Goal: Information Seeking & Learning: Compare options

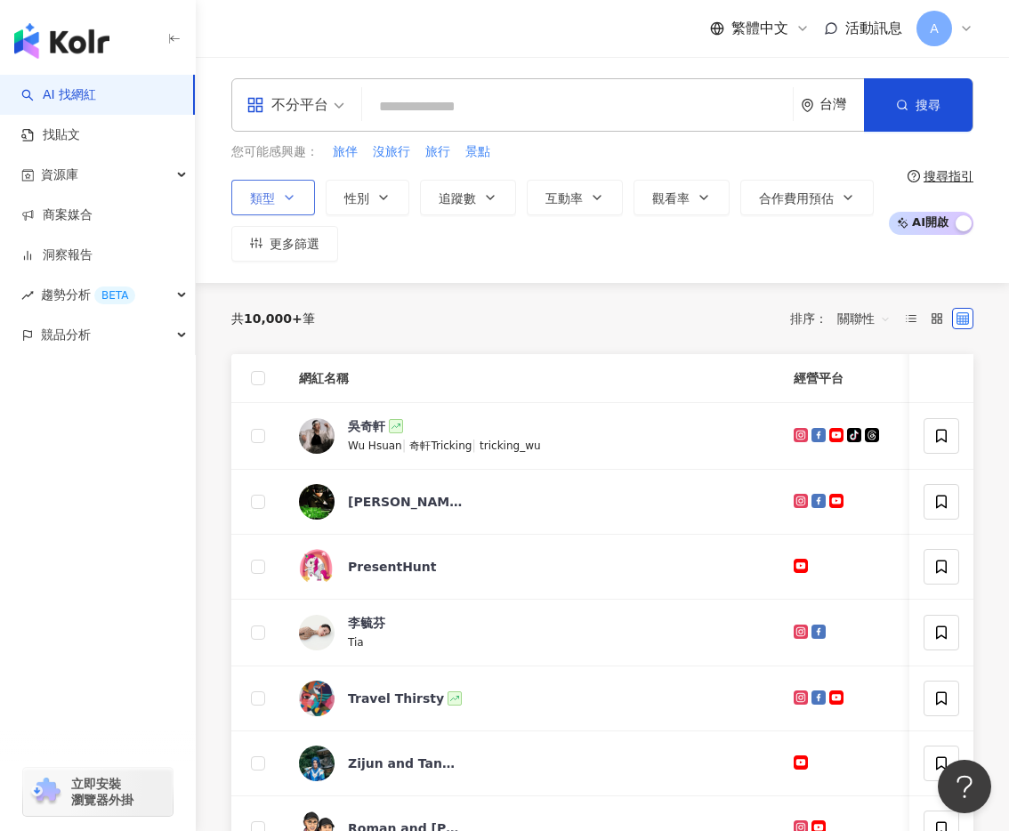
click at [270, 194] on span "類型" at bounding box center [262, 198] width 25 height 14
click at [278, 204] on button "類型" at bounding box center [273, 198] width 84 height 36
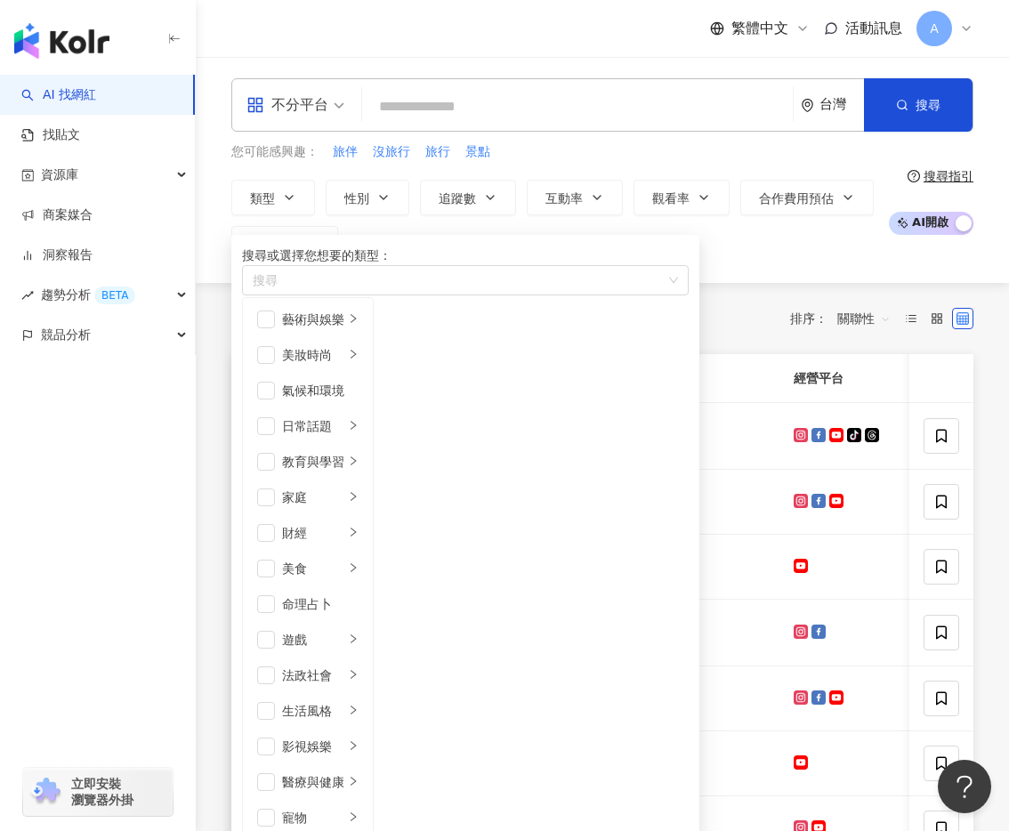
click at [305, 120] on span at bounding box center [295, 105] width 98 height 52
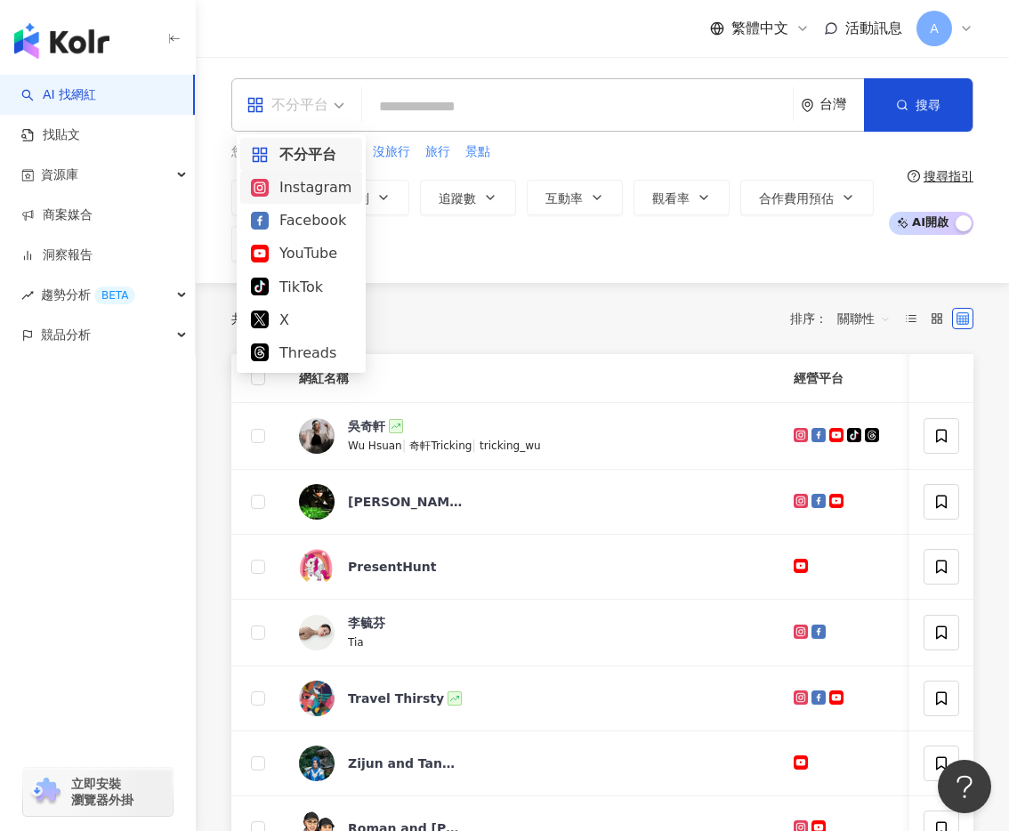
click at [302, 185] on div "Instagram" at bounding box center [301, 187] width 101 height 22
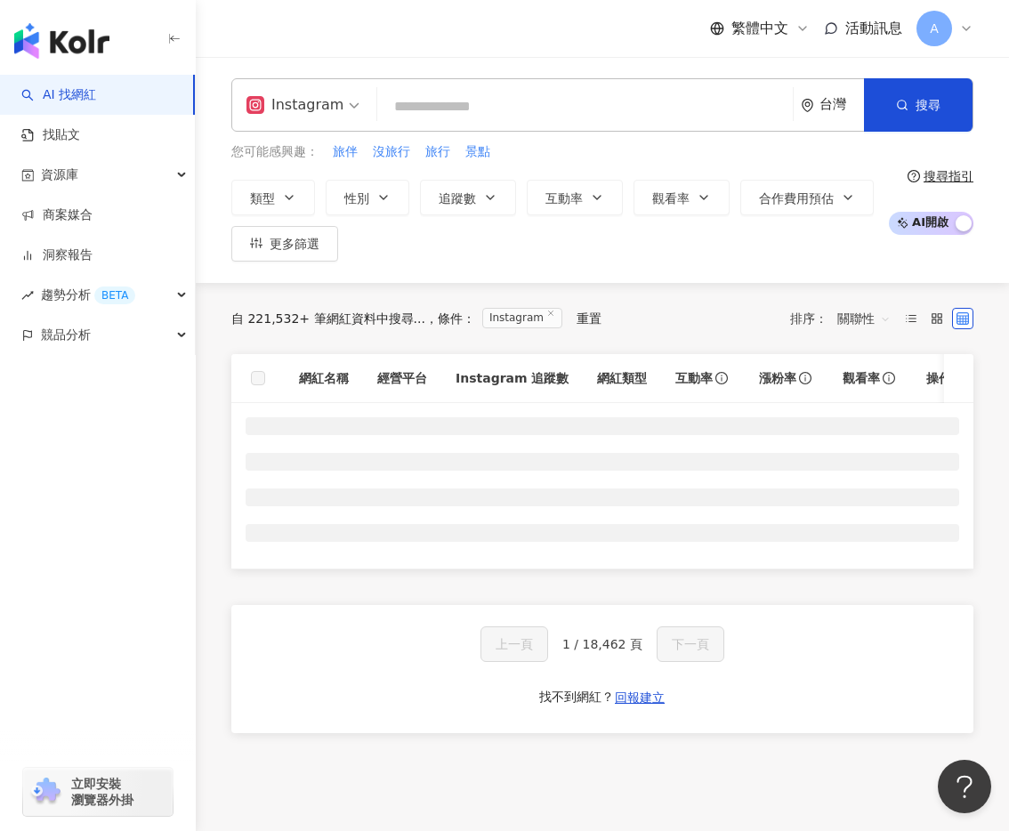
click at [307, 116] on div "Instagram" at bounding box center [294, 105] width 97 height 28
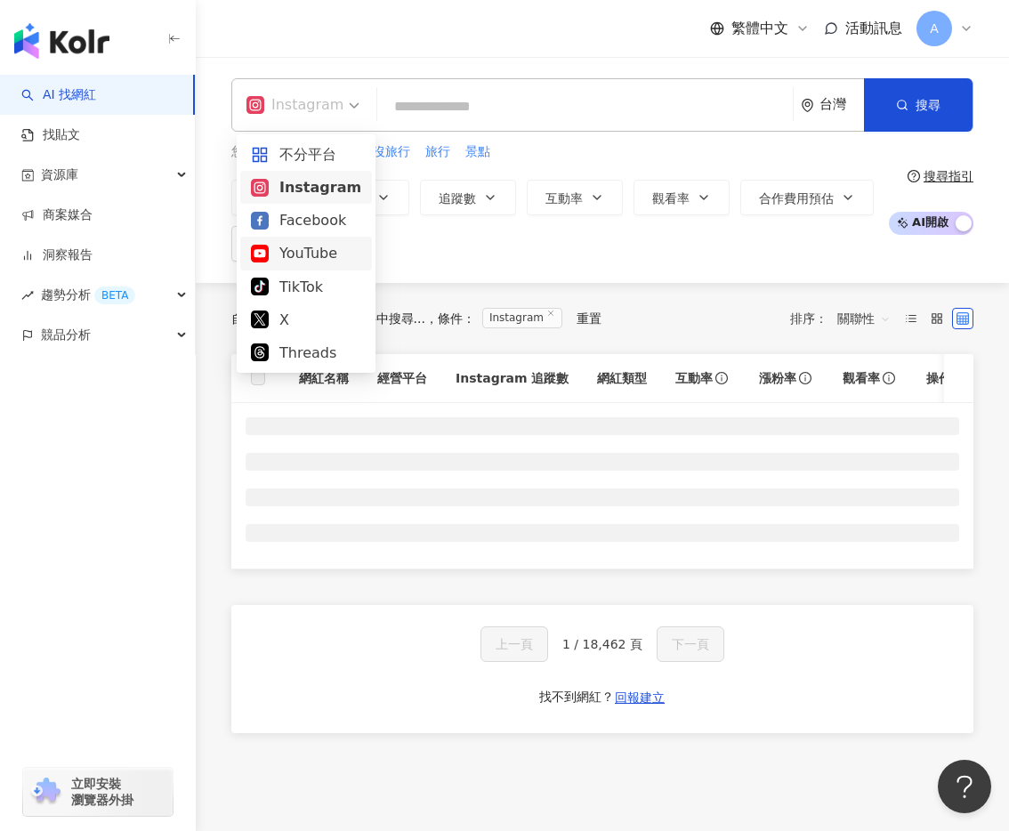
click at [309, 258] on div "YouTube" at bounding box center [306, 253] width 110 height 22
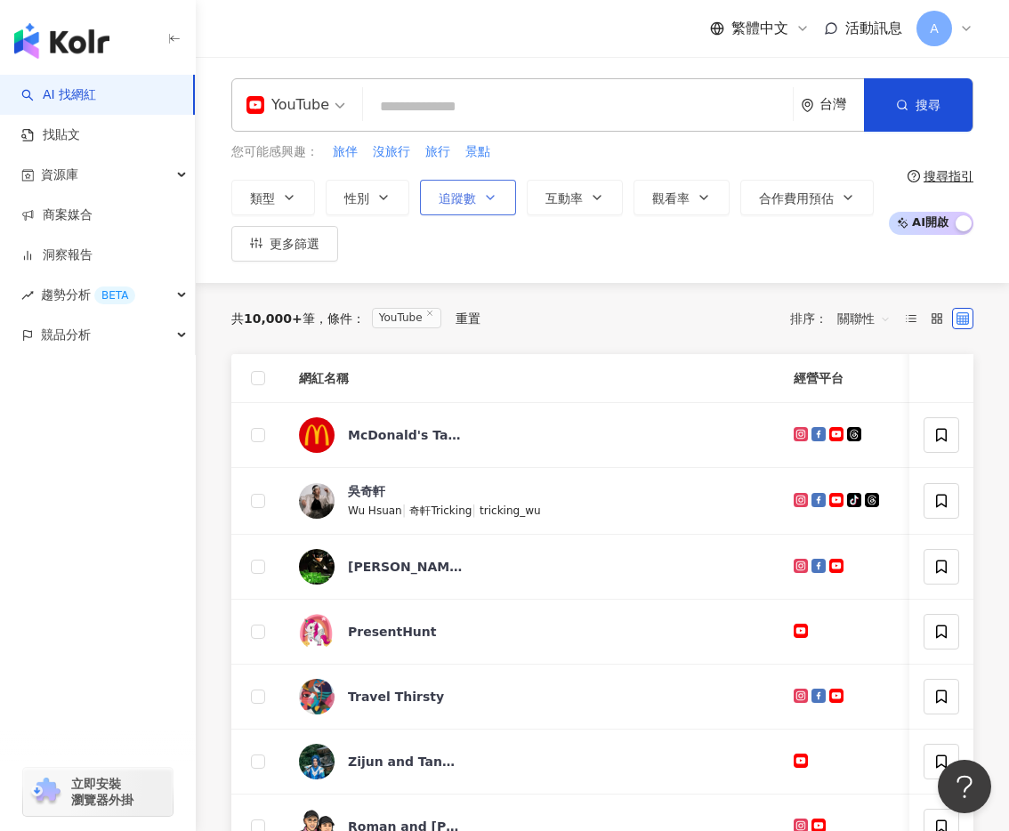
click at [469, 191] on span "追蹤數" at bounding box center [457, 198] width 37 height 14
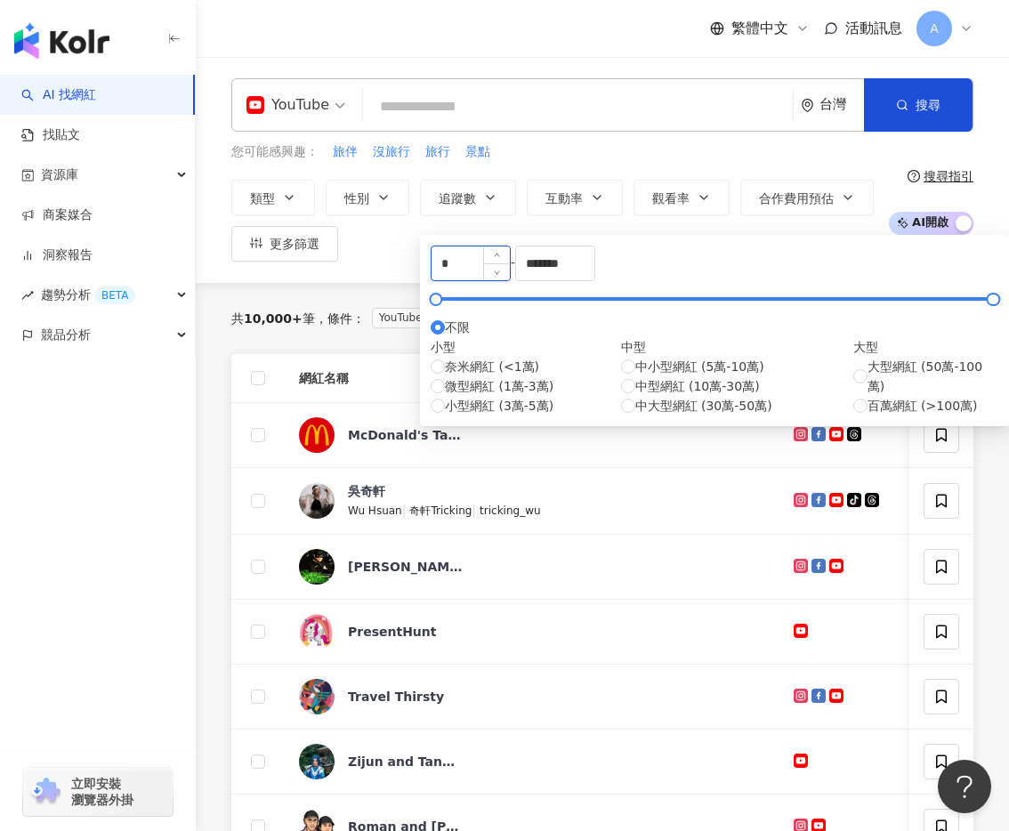
click at [510, 274] on input "*" at bounding box center [470, 263] width 78 height 34
type input "****"
click at [594, 280] on input "*******" at bounding box center [555, 263] width 78 height 34
click at [594, 272] on input "*******" at bounding box center [555, 263] width 78 height 34
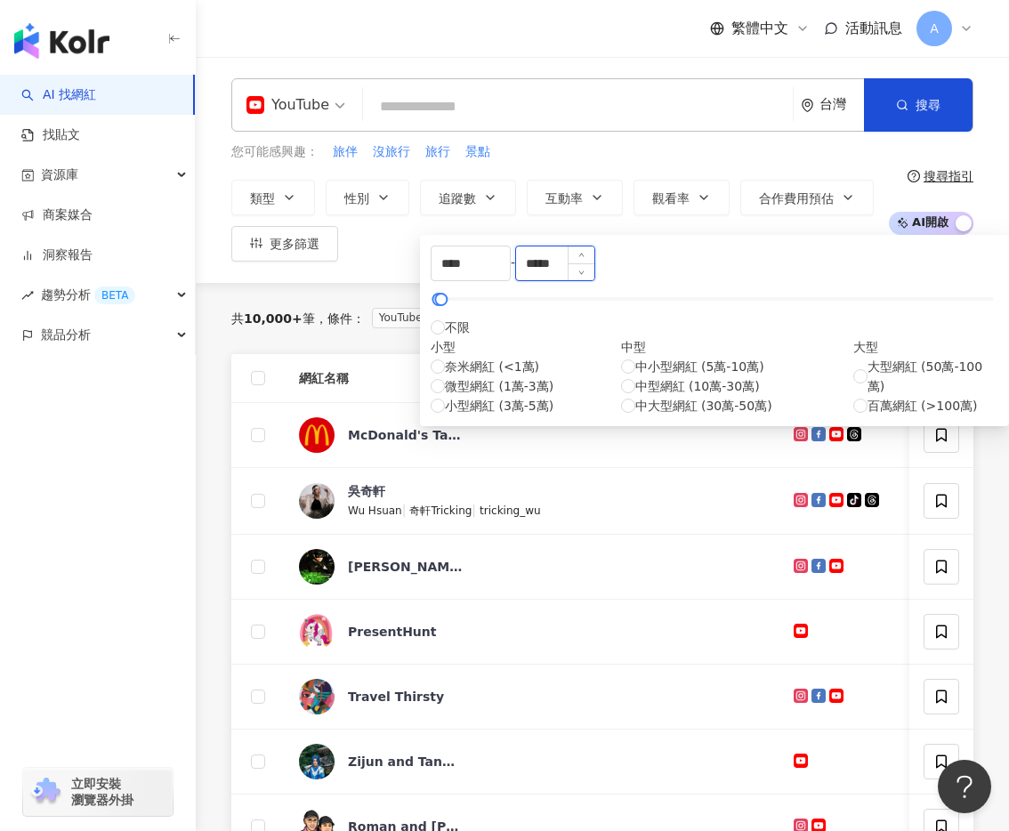
type input "*****"
click at [397, 264] on div "YouTube 台灣 搜尋 您可能感興趣： 旅伴 沒旅行 旅行 景點 類型 性別 追蹤數 互動率 觀看率 合作費用預估 更多篩選 **** - ***** 不…" at bounding box center [602, 170] width 813 height 226
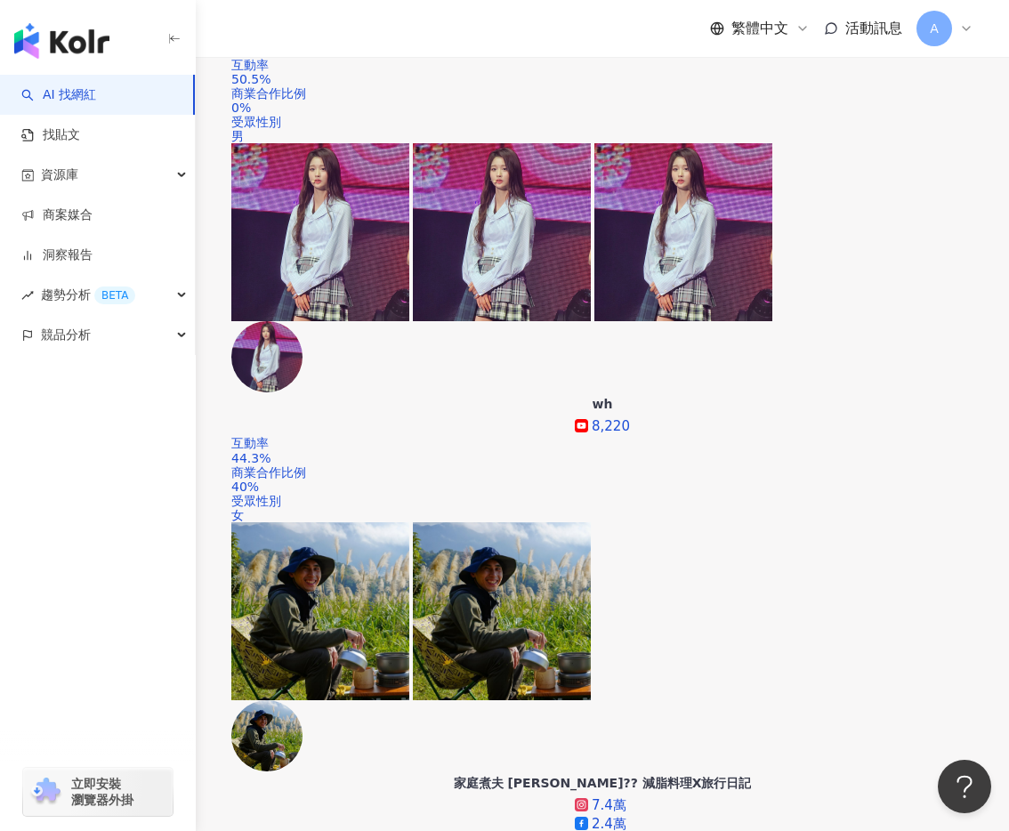
scroll to position [532, 0]
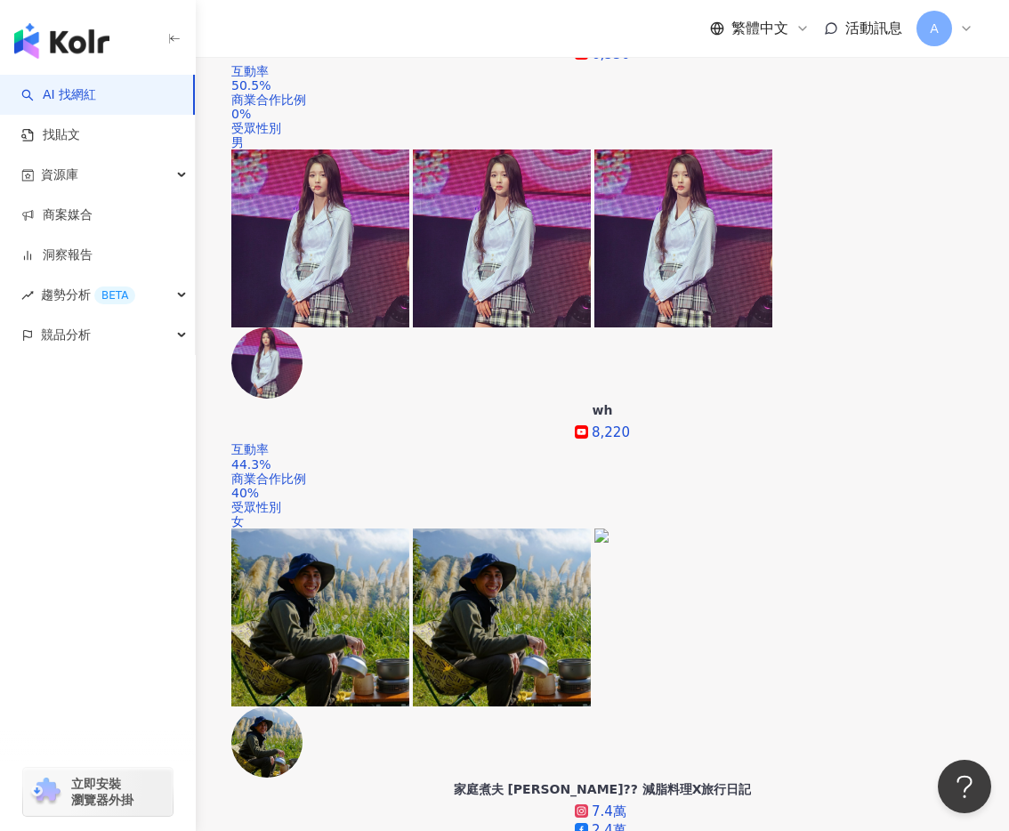
scroll to position [0, 0]
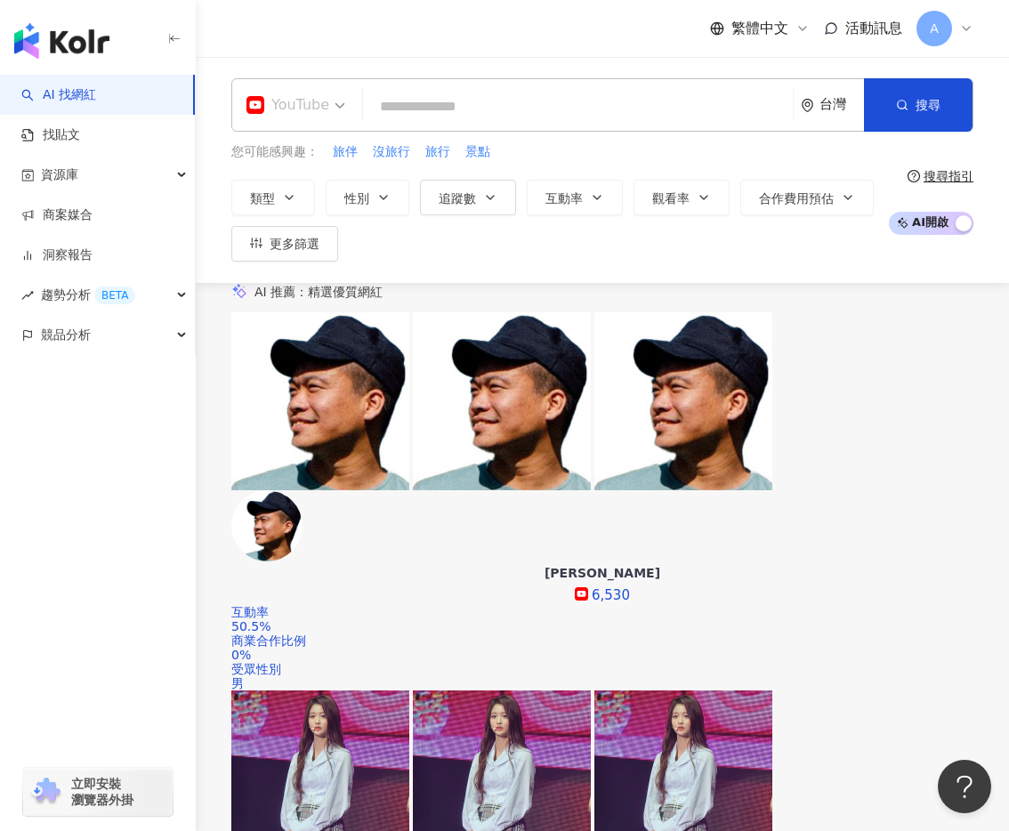
click at [293, 122] on span at bounding box center [295, 105] width 99 height 52
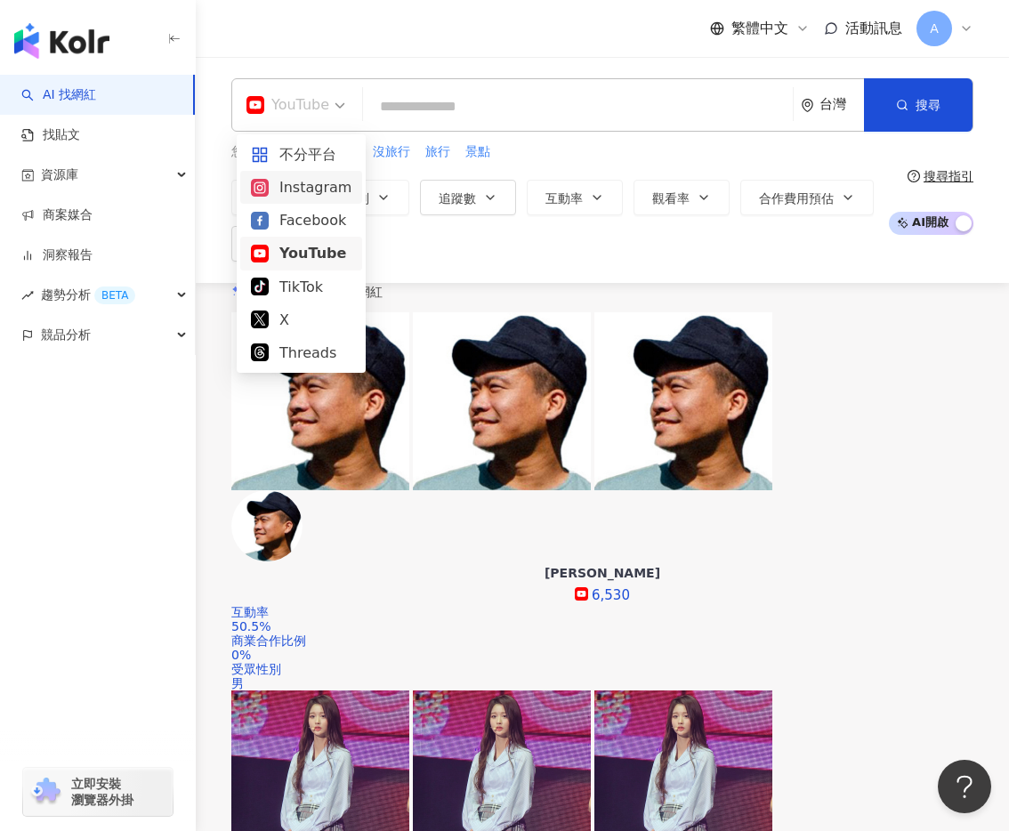
click at [312, 184] on div "Instagram" at bounding box center [301, 187] width 101 height 22
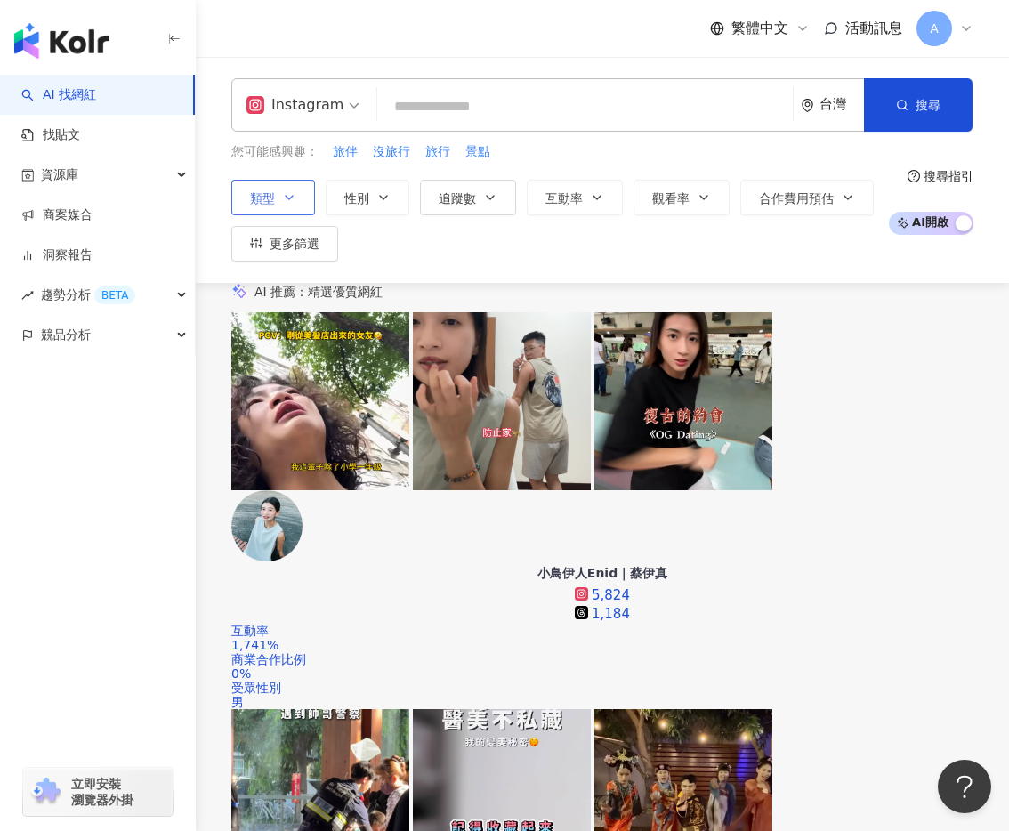
click at [292, 195] on icon "button" at bounding box center [289, 197] width 14 height 14
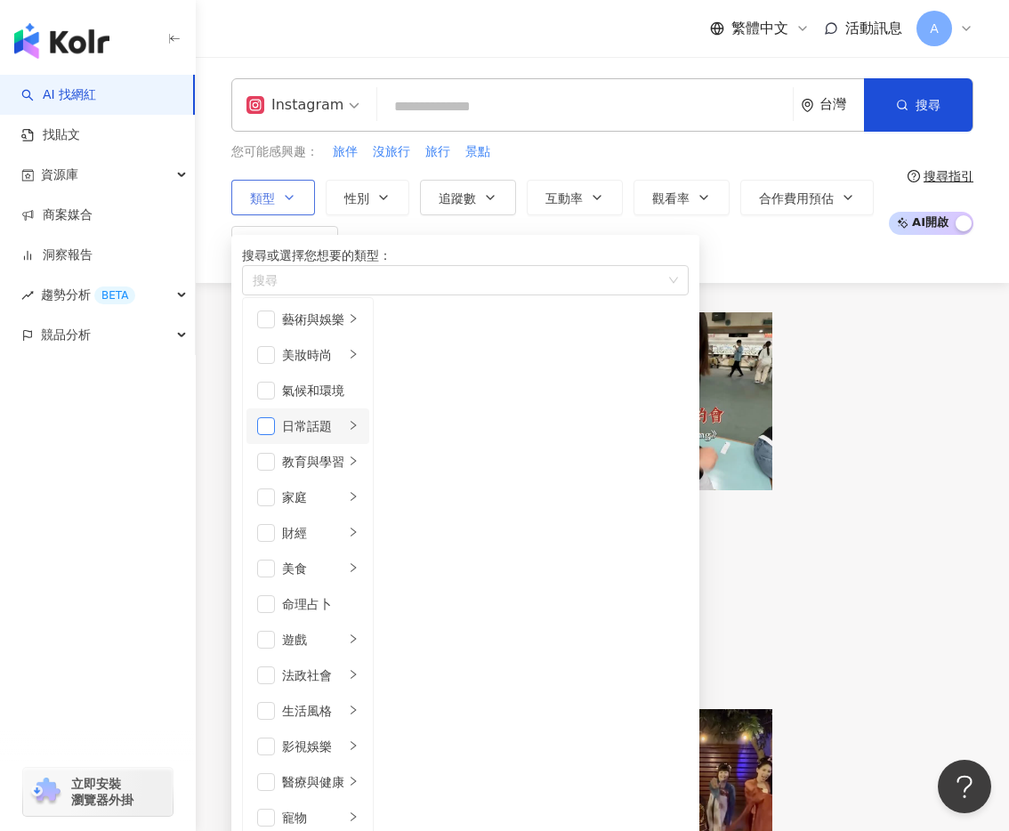
click at [273, 435] on span "button" at bounding box center [266, 426] width 18 height 18
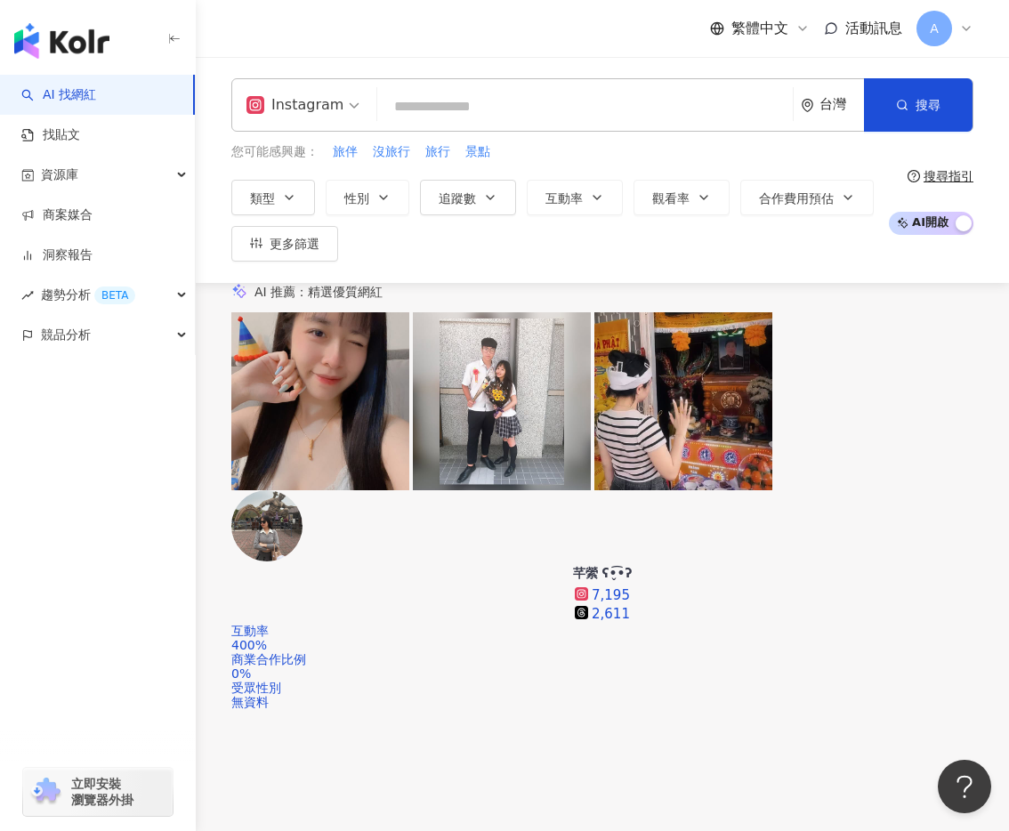
scroll to position [98, 0]
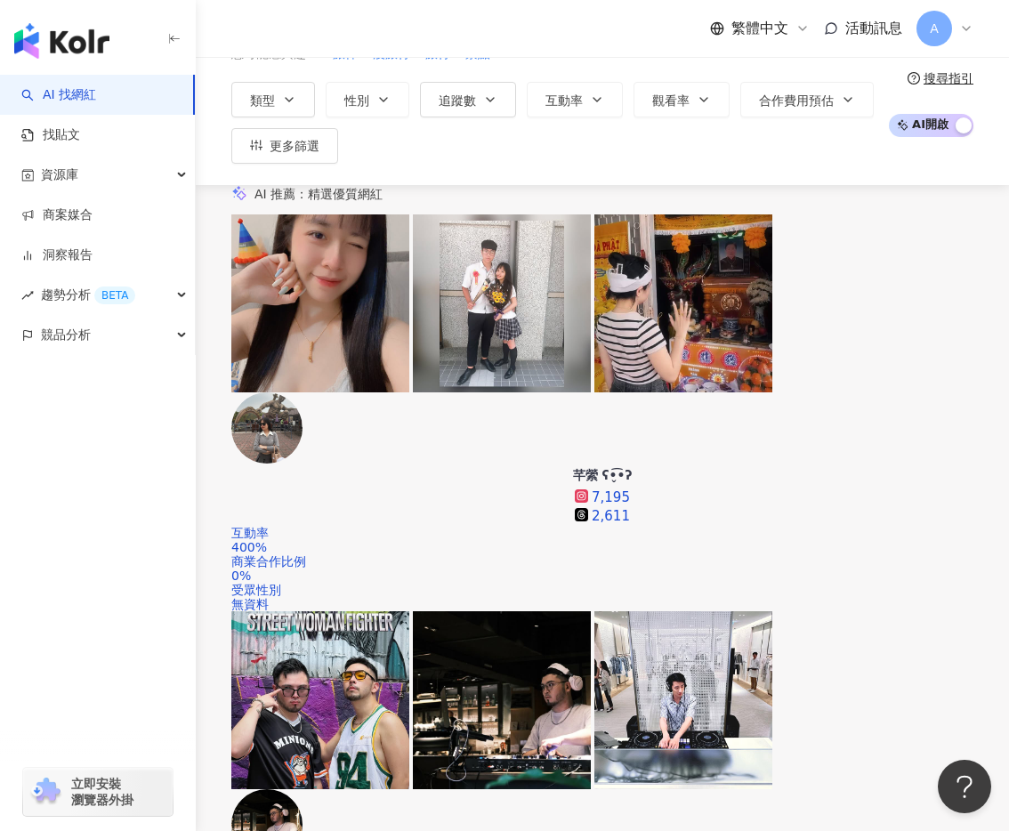
click at [174, 36] on icon "button" at bounding box center [174, 39] width 14 height 14
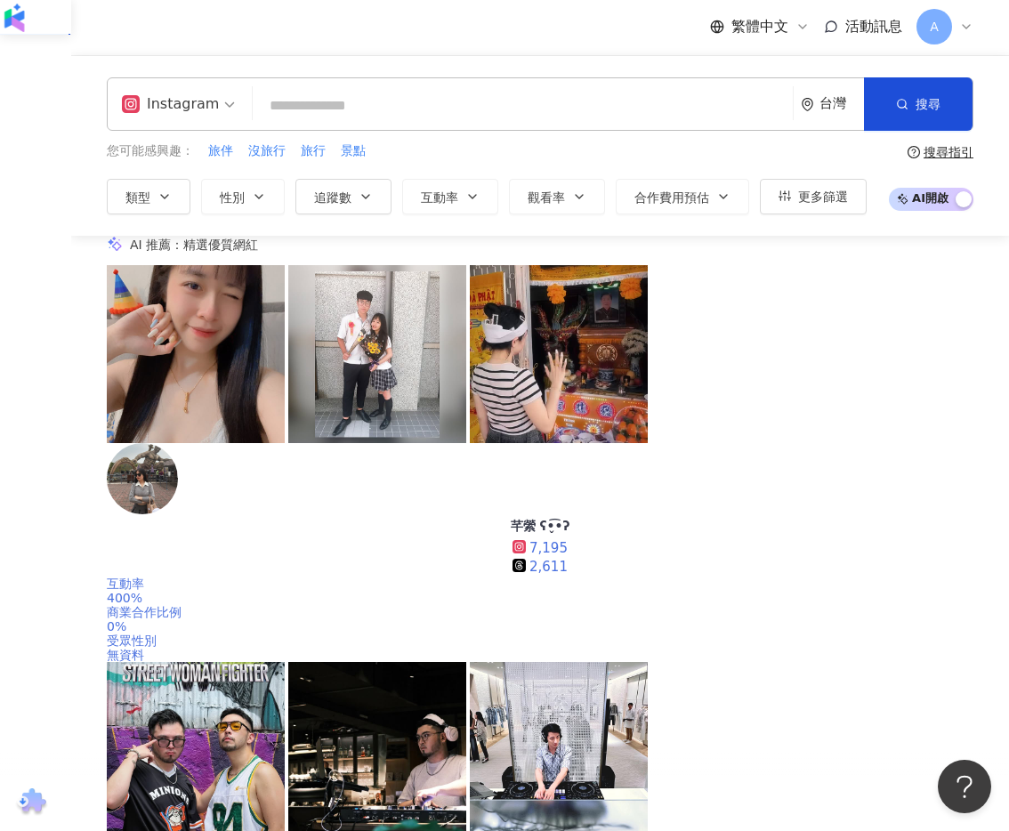
scroll to position [0, 0]
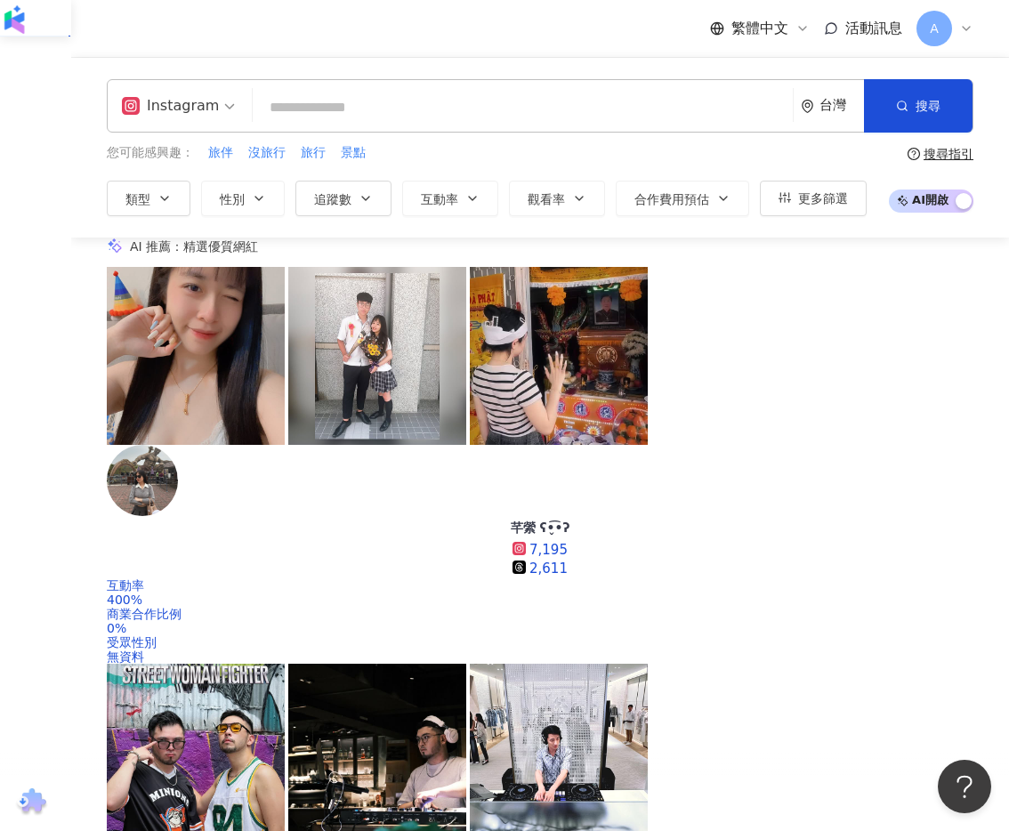
click at [312, 177] on div "您可能感興趣： 旅伴 沒旅行 旅行 景點 類型 性別 追蹤數 互動率 觀看率 合作費用預估 更多篩選 **** - ***** 不限 小型 奈米網紅 (<1萬…" at bounding box center [487, 179] width 760 height 73
click at [331, 198] on span "追蹤數" at bounding box center [332, 199] width 37 height 14
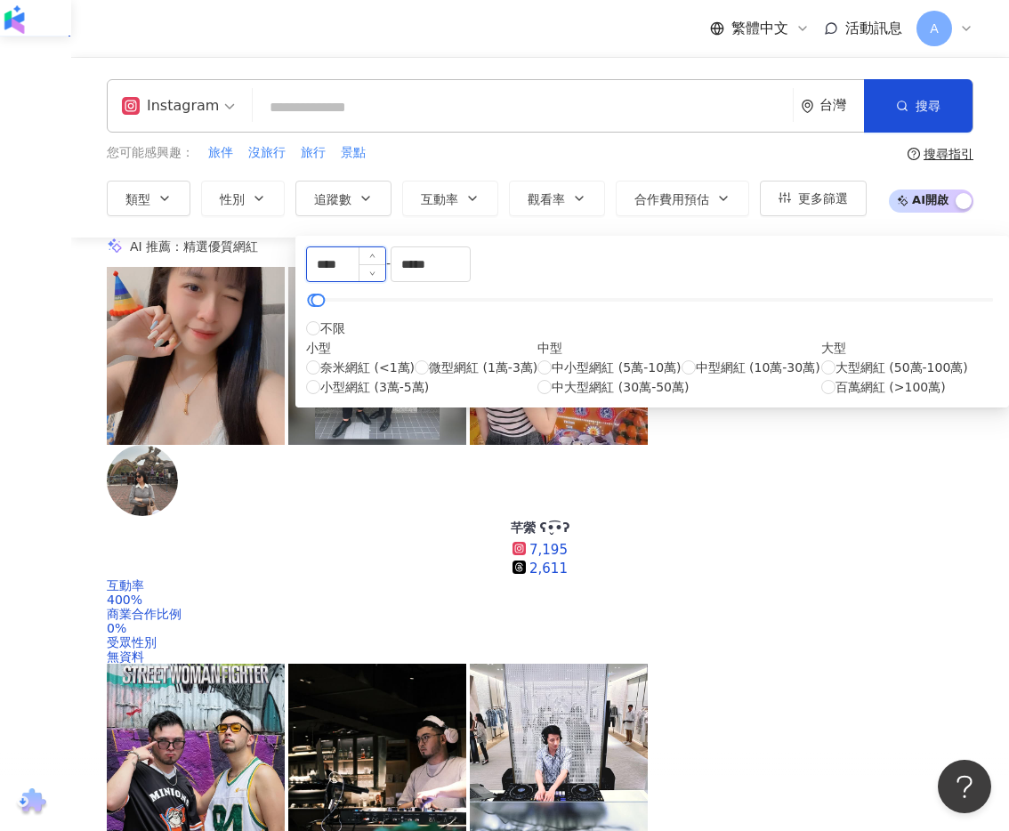
click at [384, 270] on input "****" at bounding box center [346, 264] width 78 height 34
type input "*"
type input "****"
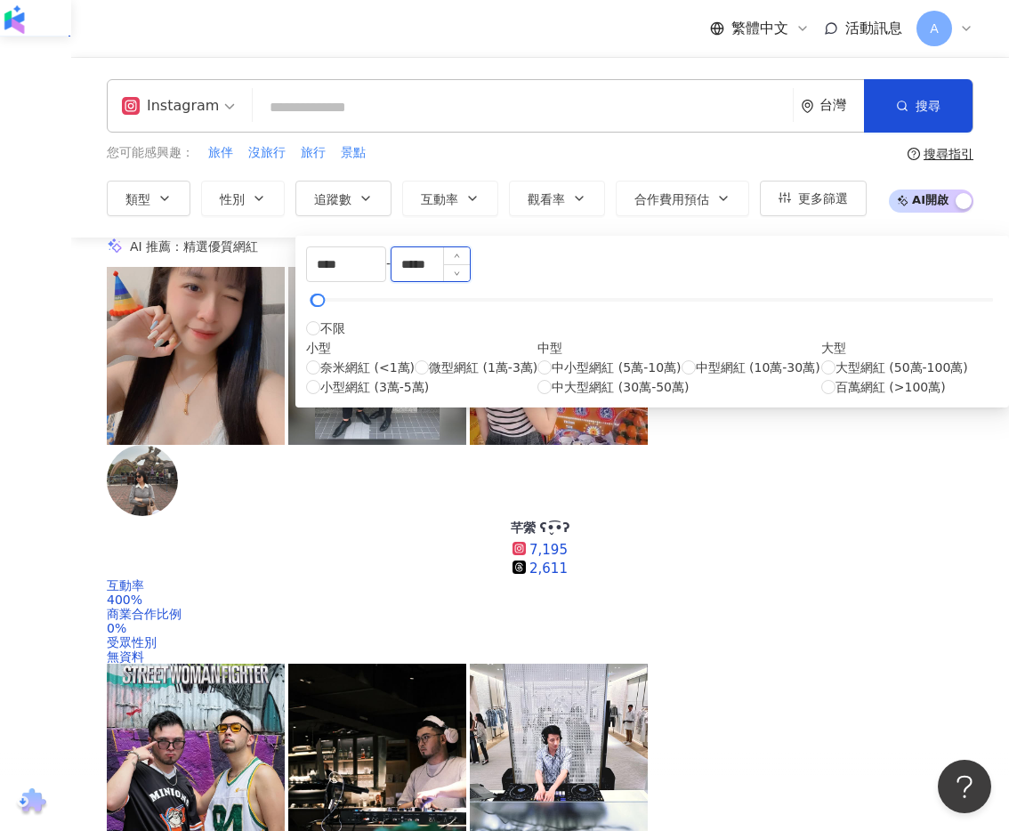
click at [470, 267] on input "*****" at bounding box center [430, 264] width 78 height 34
type input "*"
type input "****"
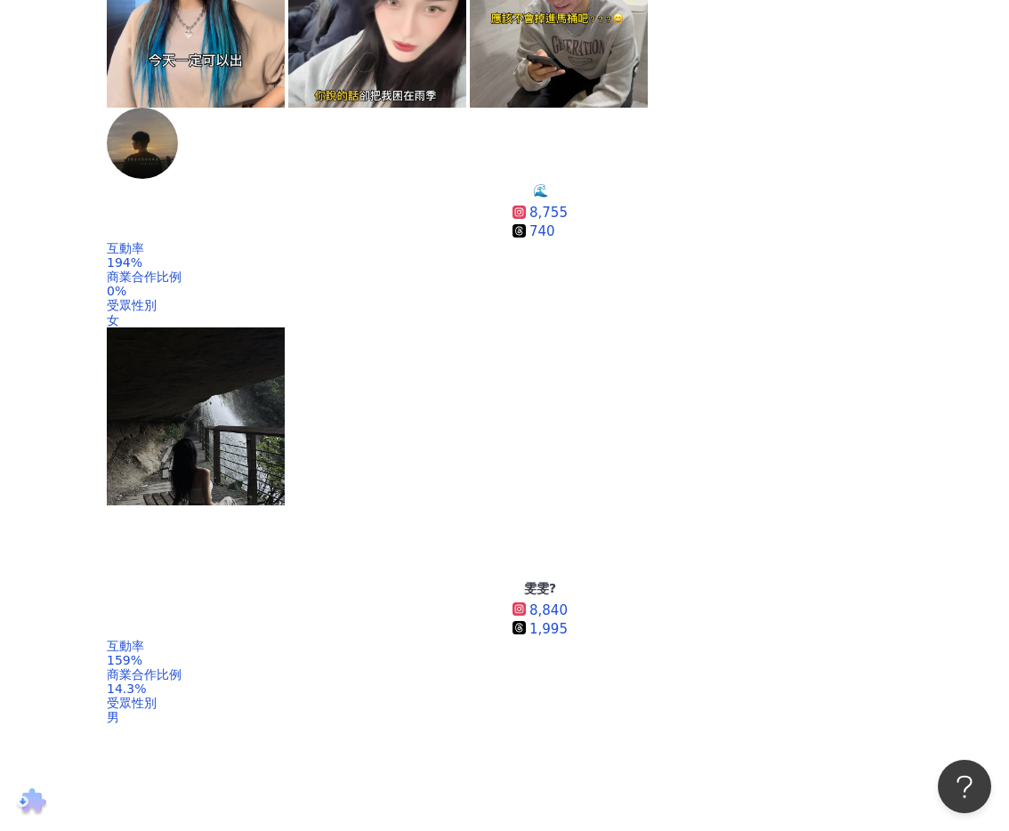
scroll to position [1162, 0]
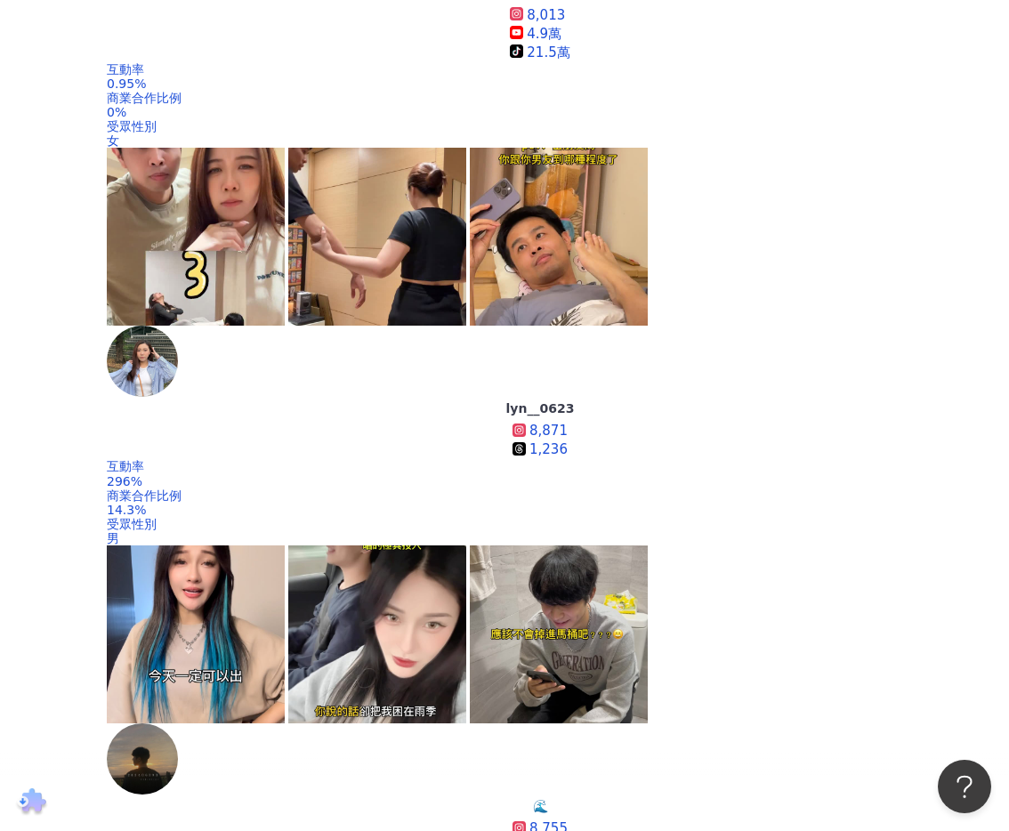
scroll to position [1162, 0]
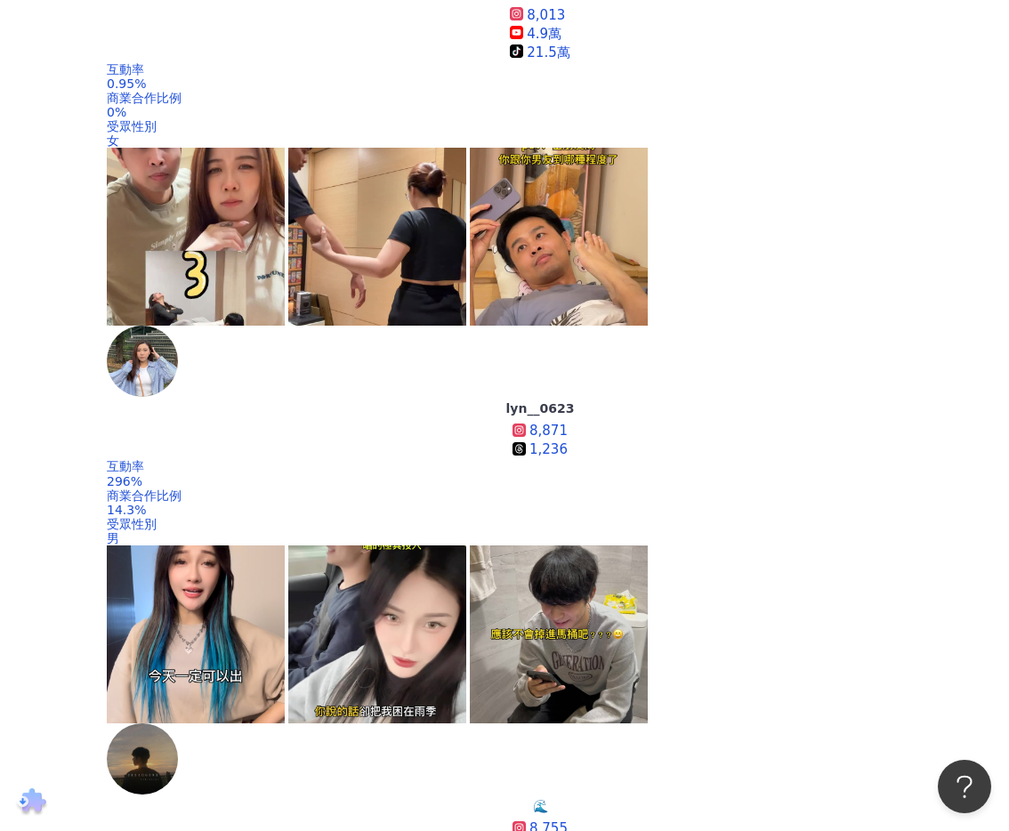
scroll to position [1158, 0]
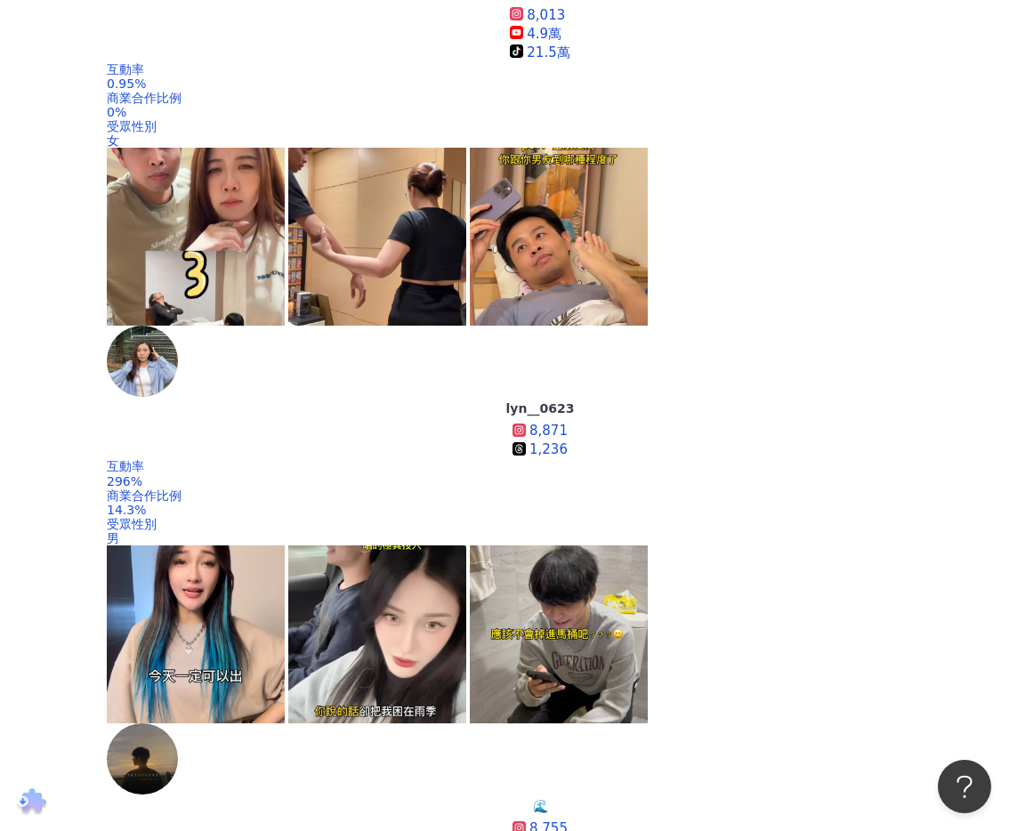
scroll to position [1155, 0]
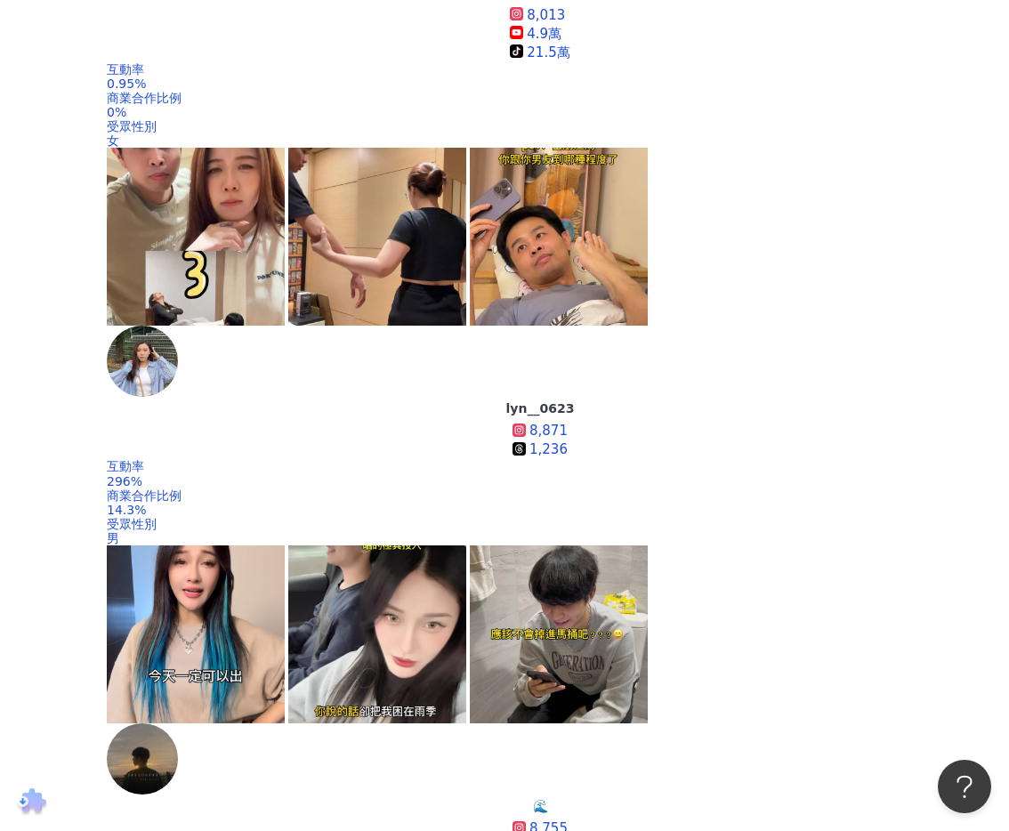
scroll to position [1155, 0]
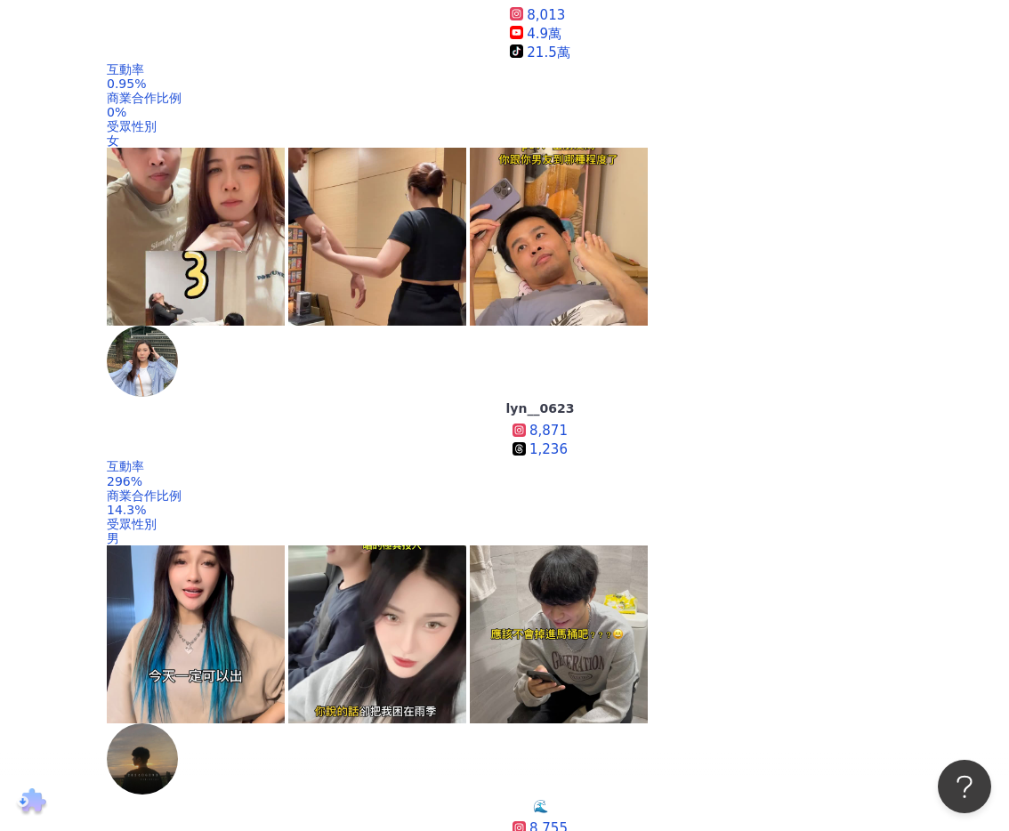
scroll to position [1153, 0]
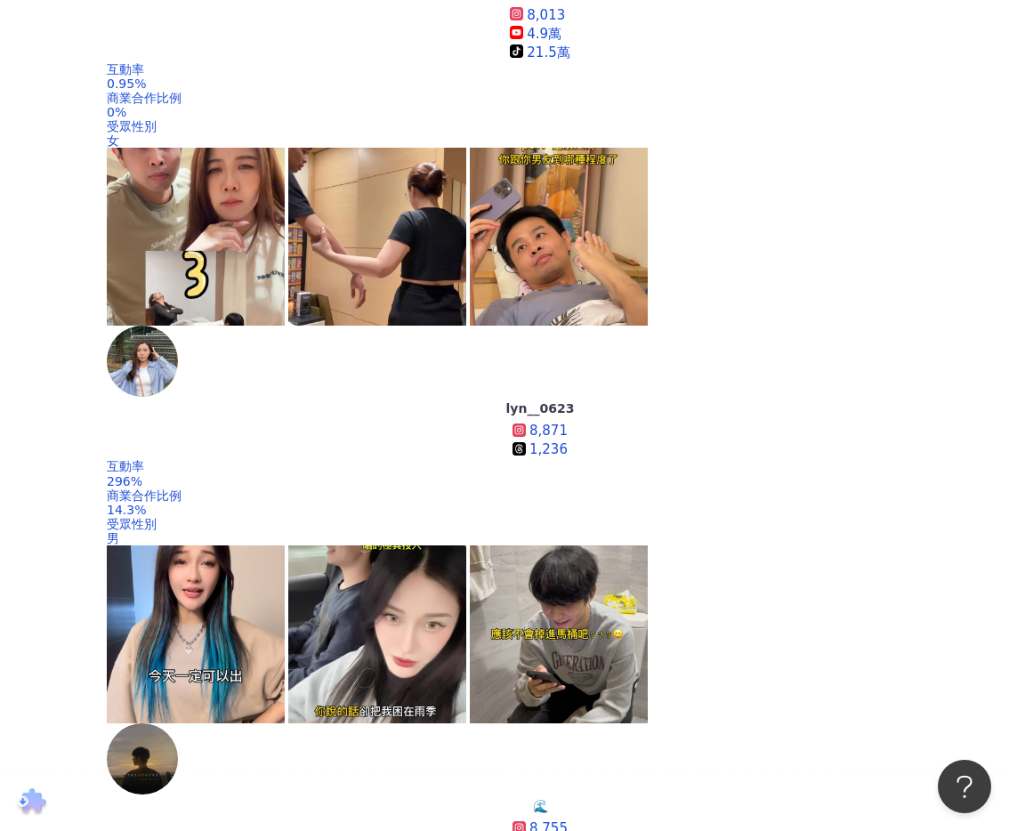
scroll to position [1148, 0]
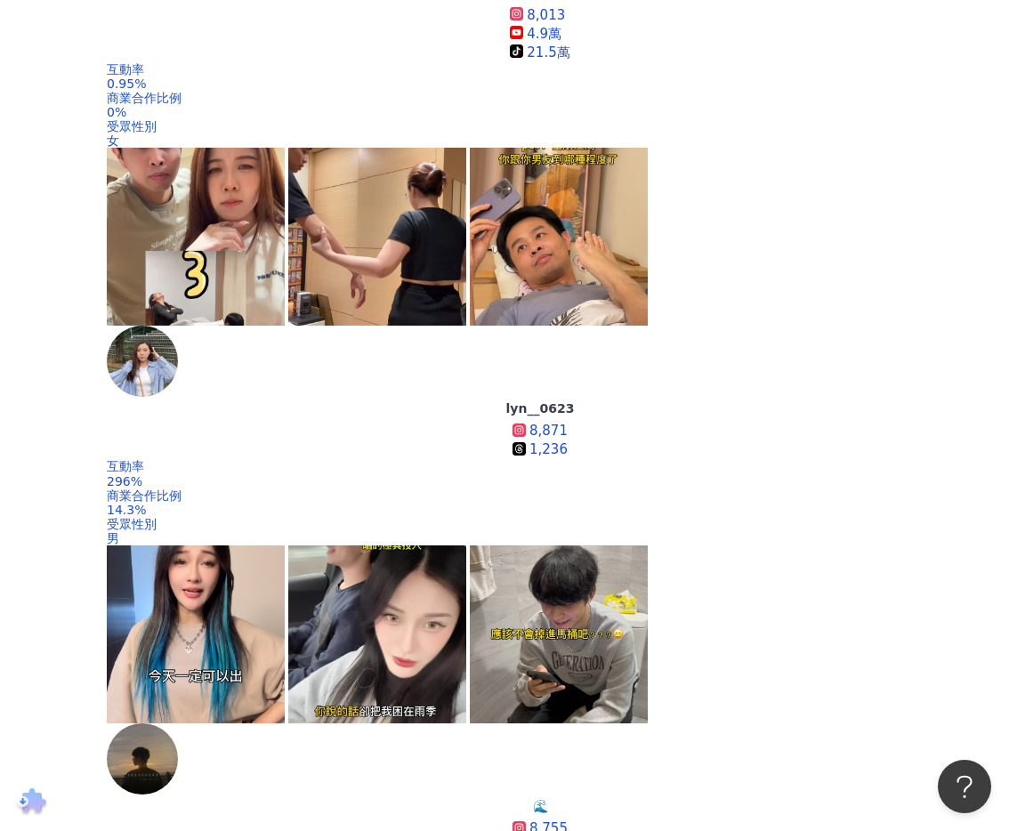
scroll to position [0, 0]
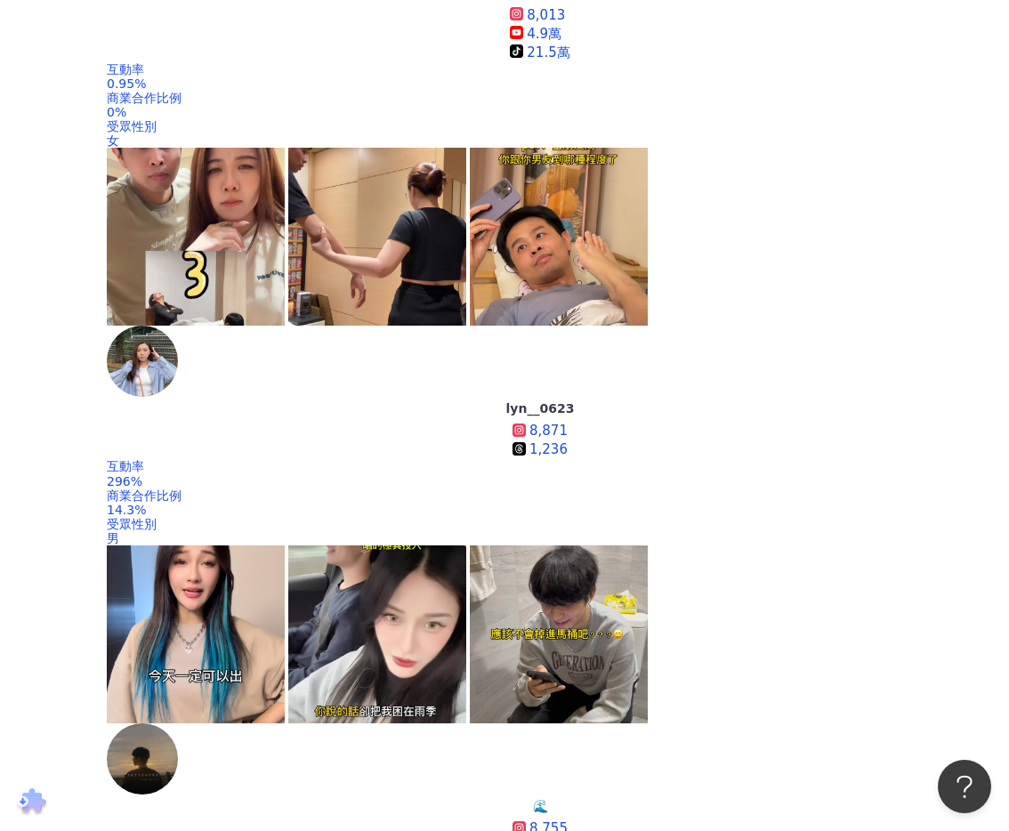
scroll to position [1148, 0]
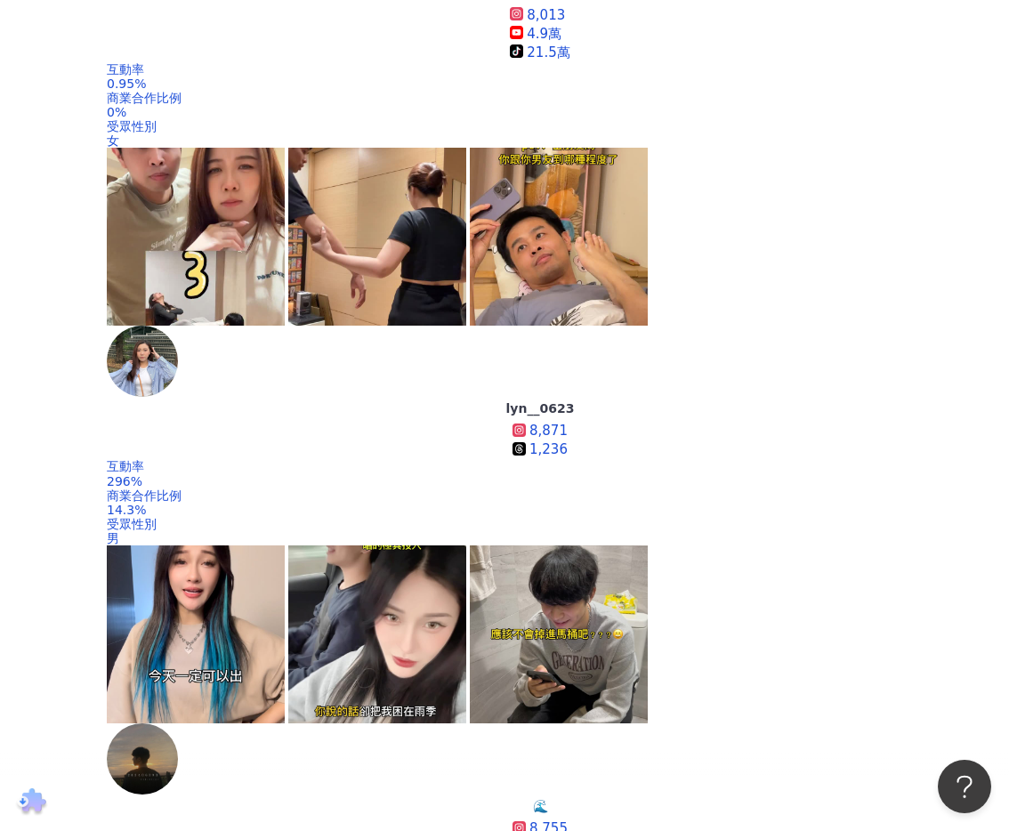
scroll to position [1148, 0]
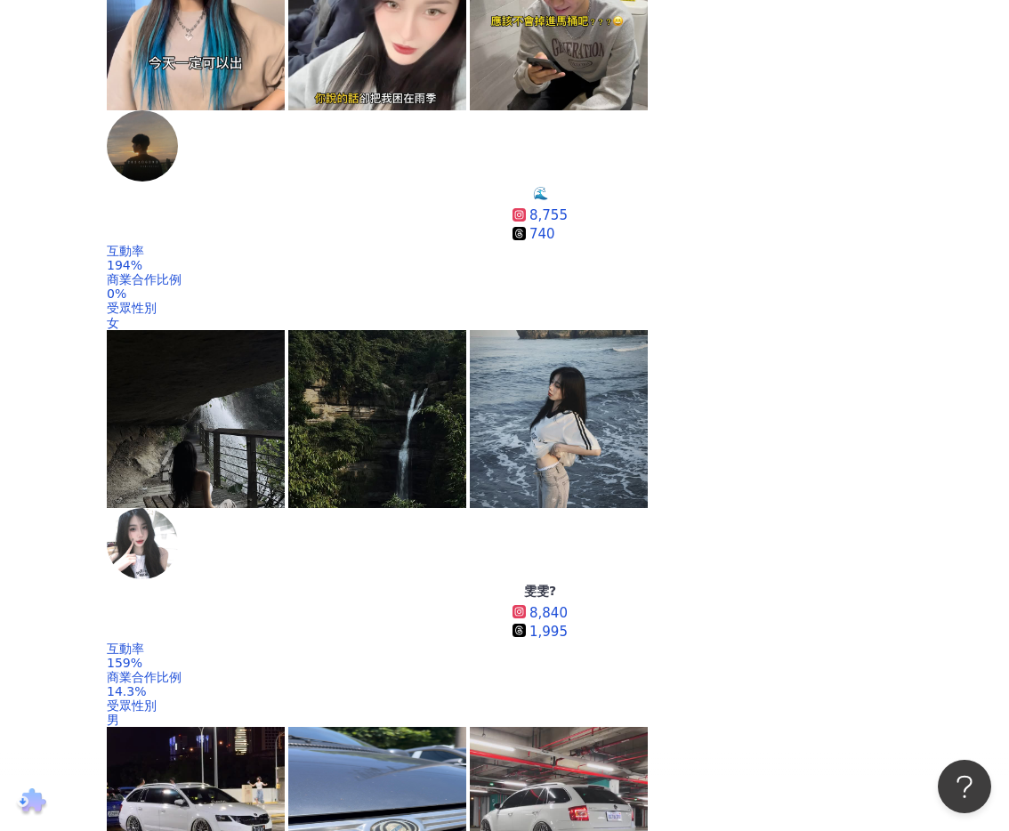
scroll to position [535, 0]
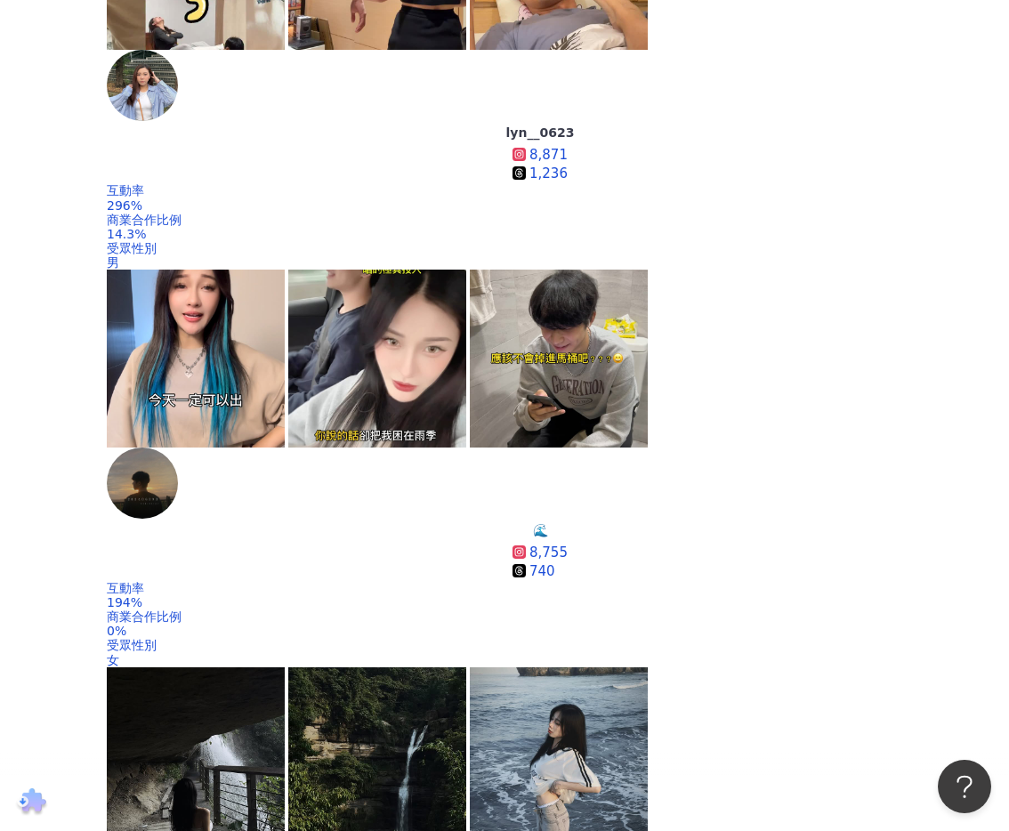
scroll to position [817, 0]
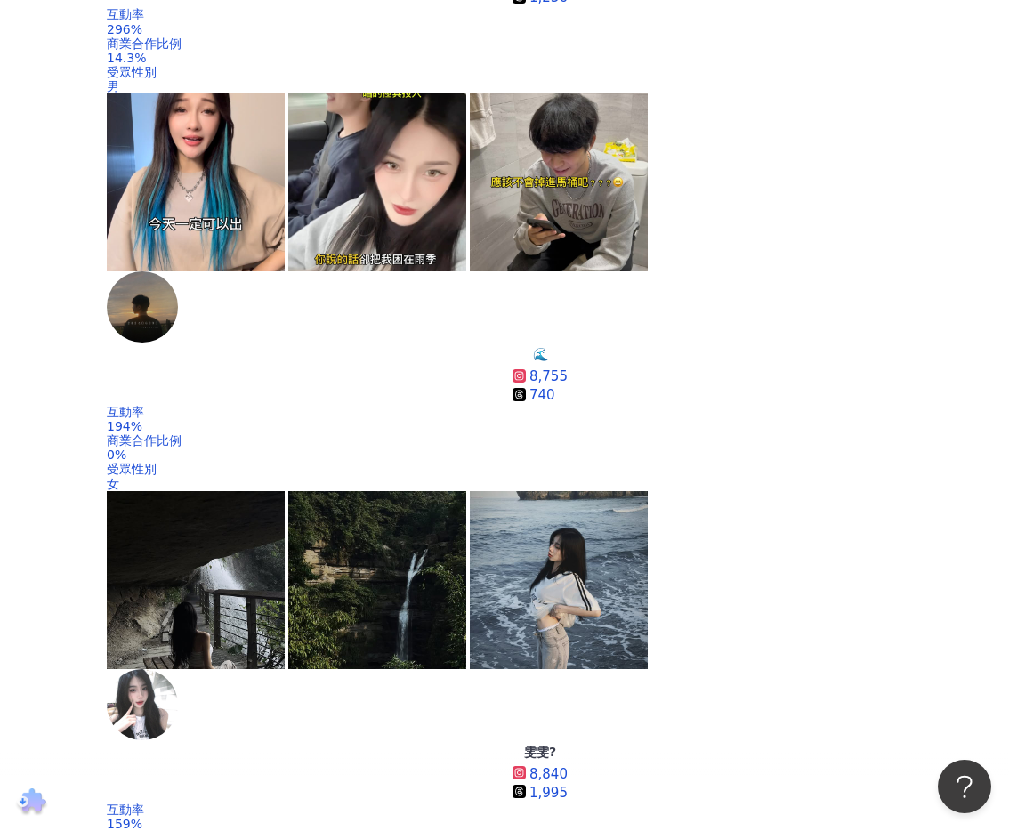
scroll to position [984, 0]
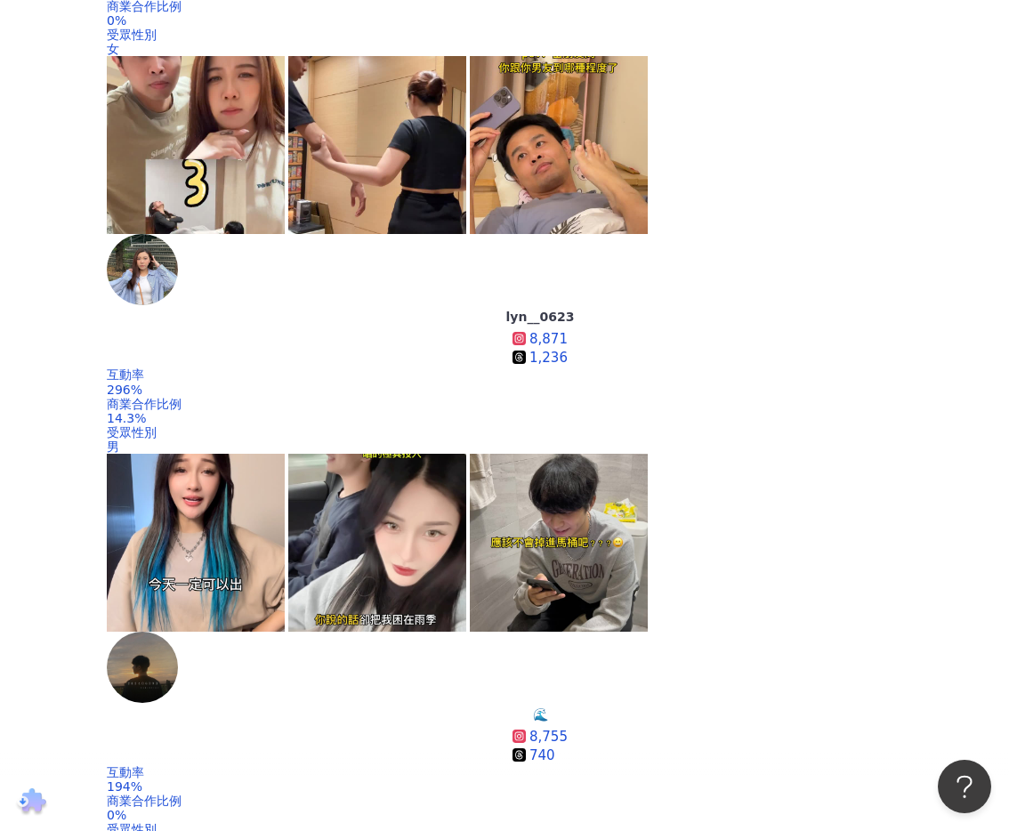
scroll to position [428, 0]
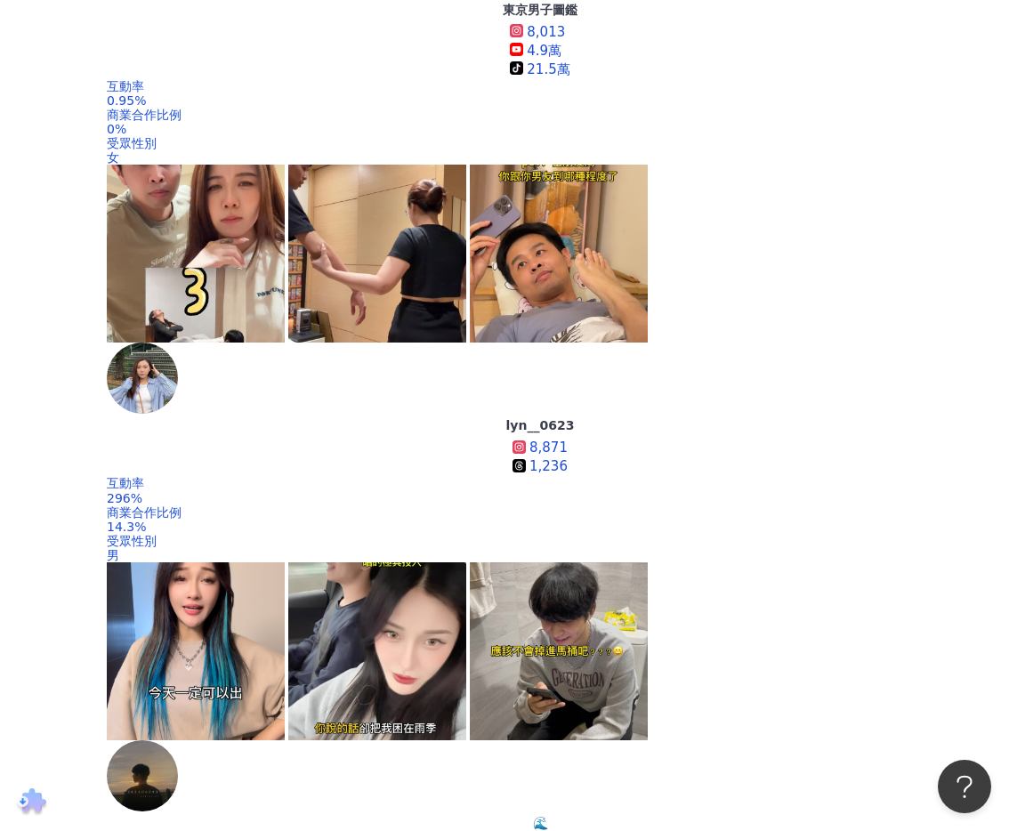
scroll to position [519, 0]
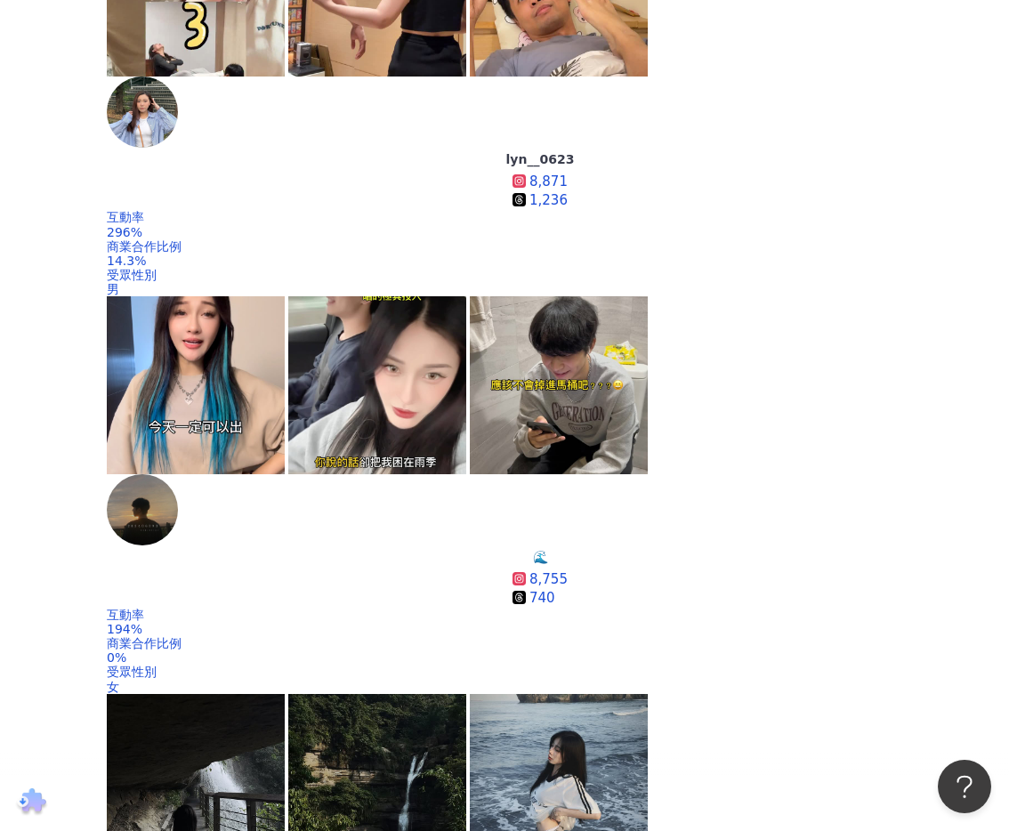
scroll to position [783, 0]
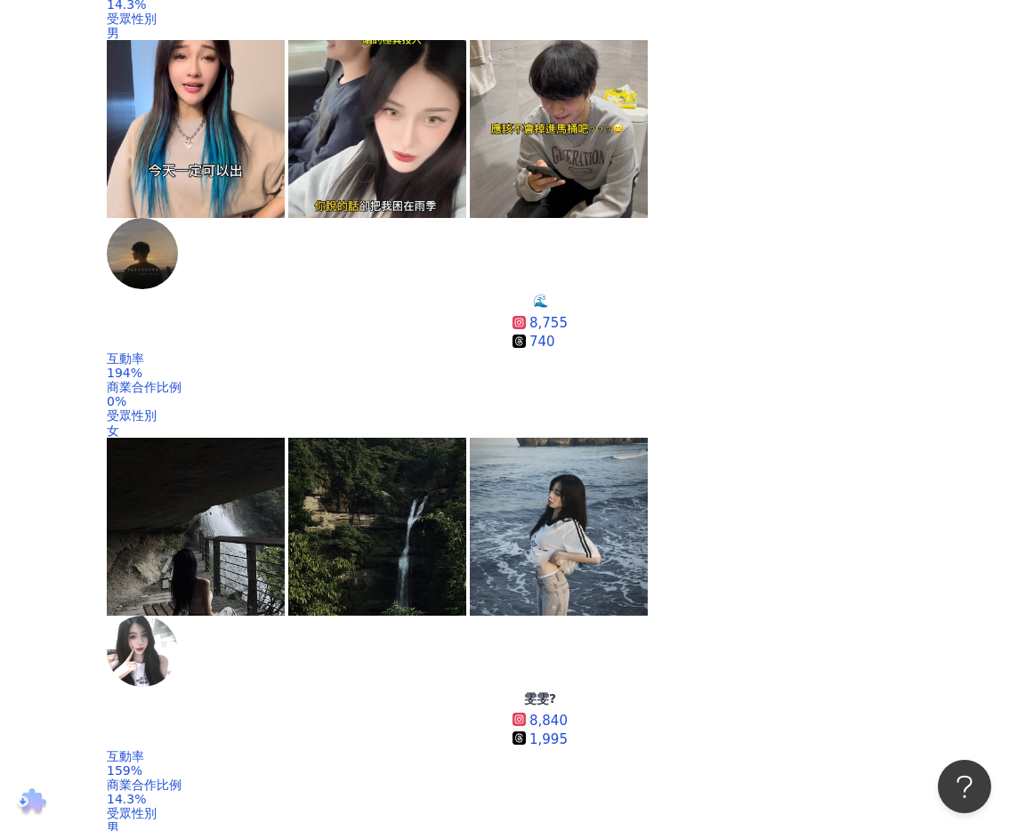
scroll to position [1052, 0]
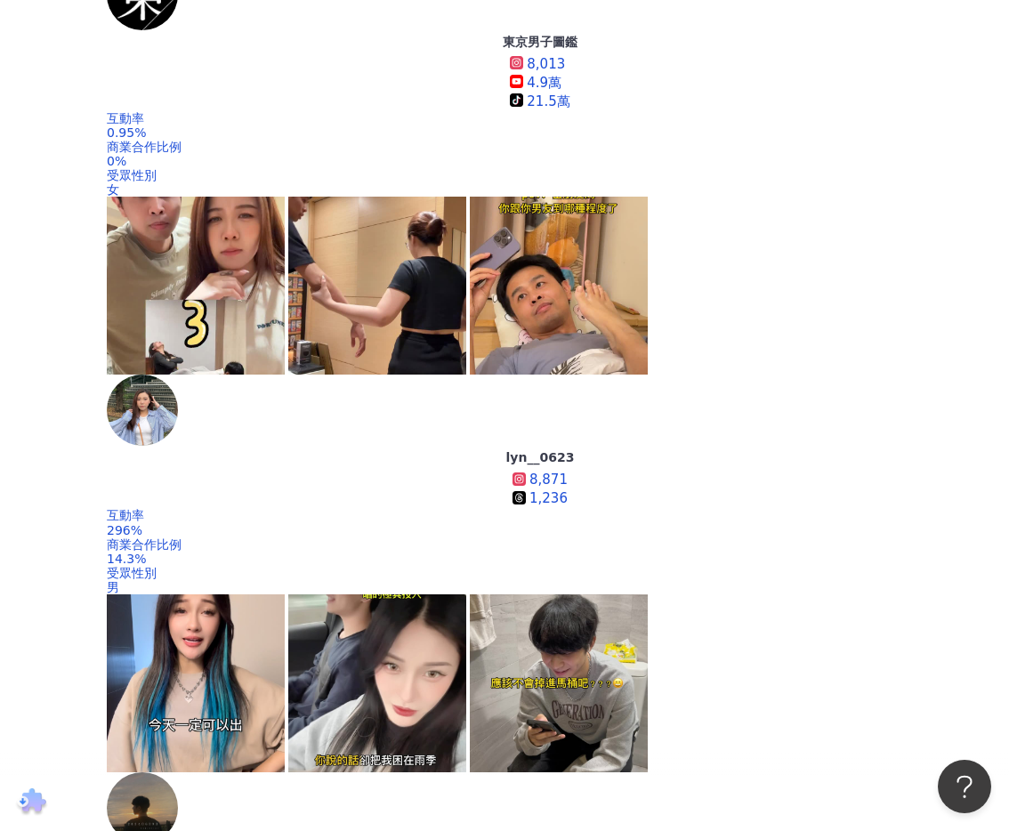
scroll to position [465, 0]
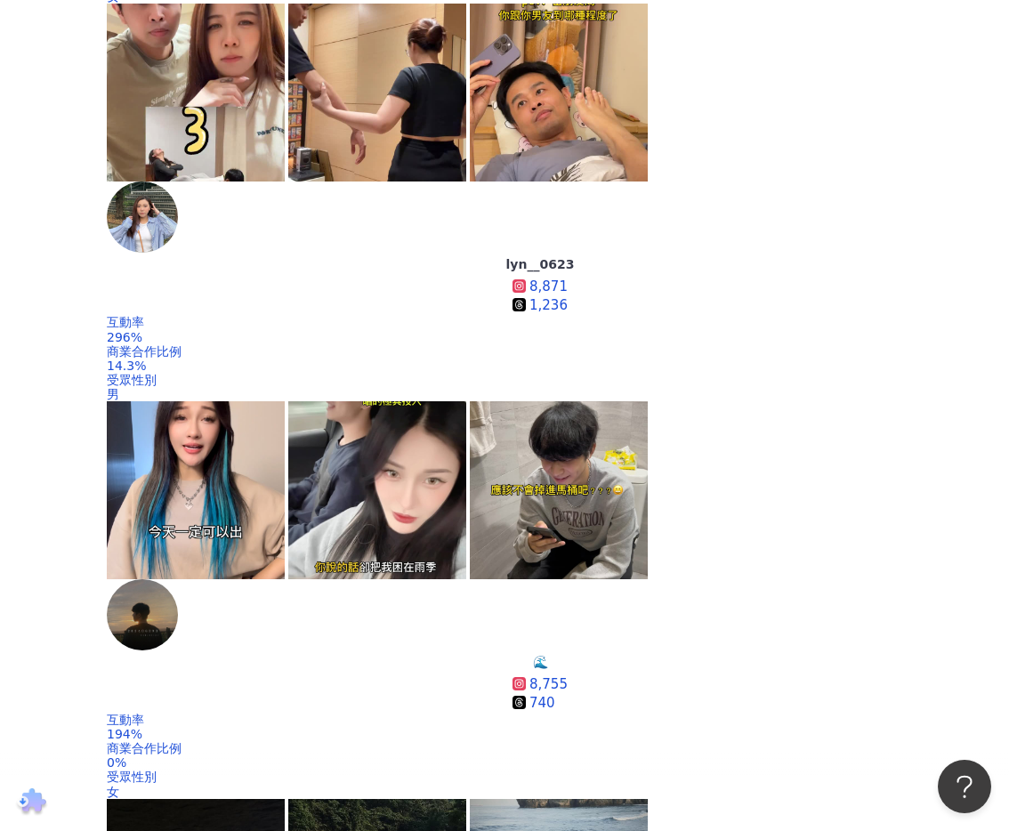
scroll to position [701, 0]
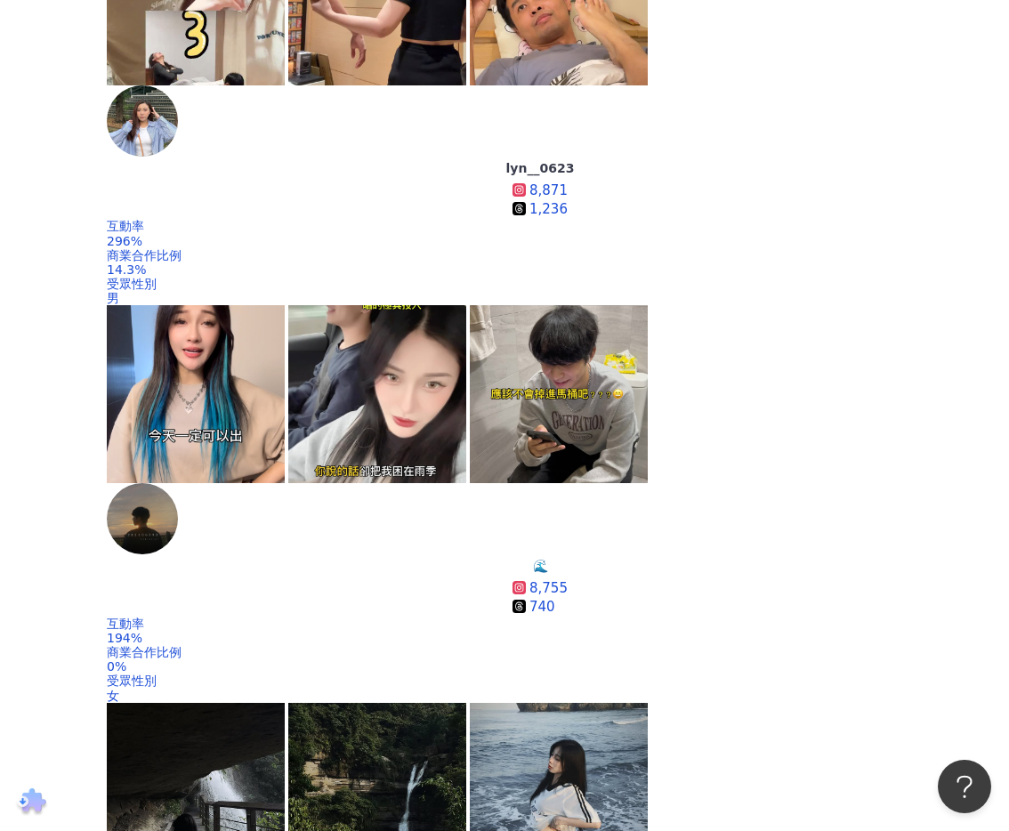
scroll to position [796, 0]
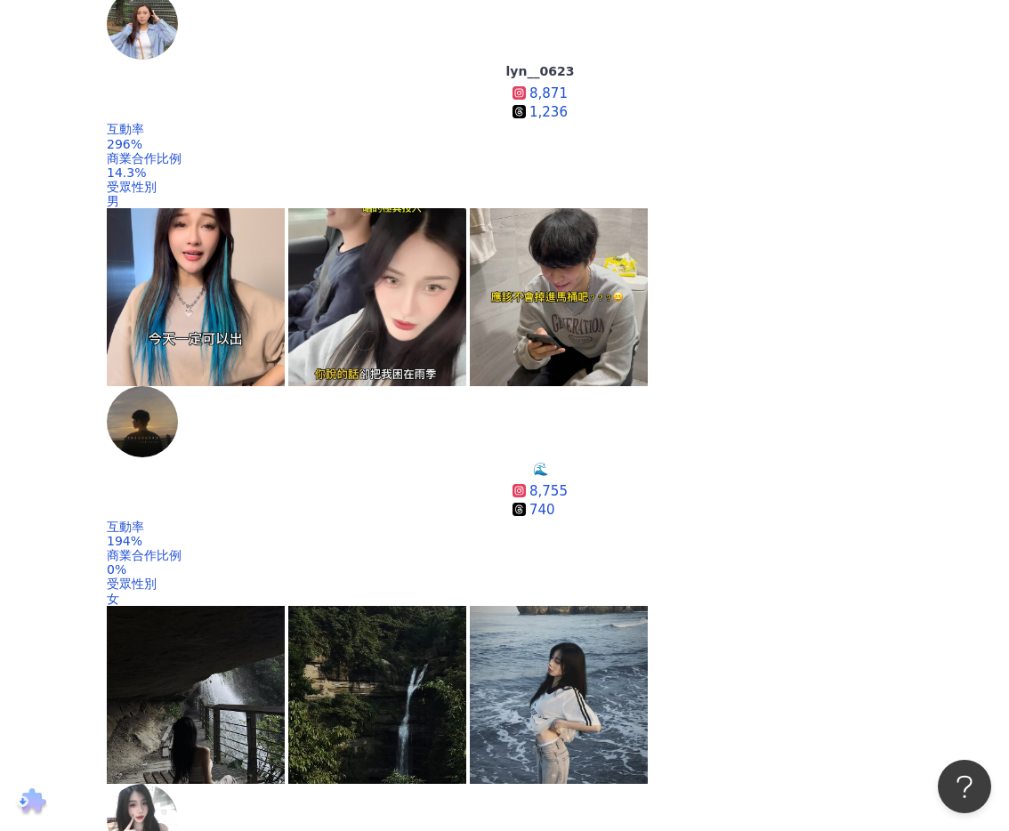
scroll to position [868, 0]
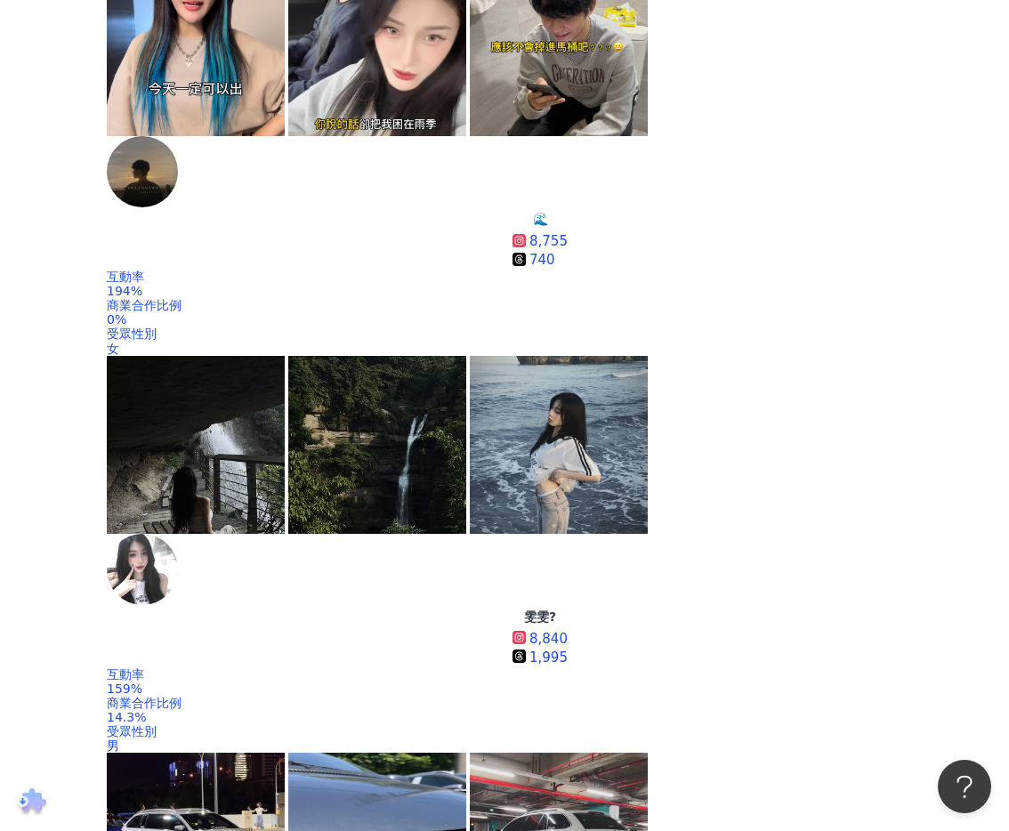
scroll to position [1133, 0]
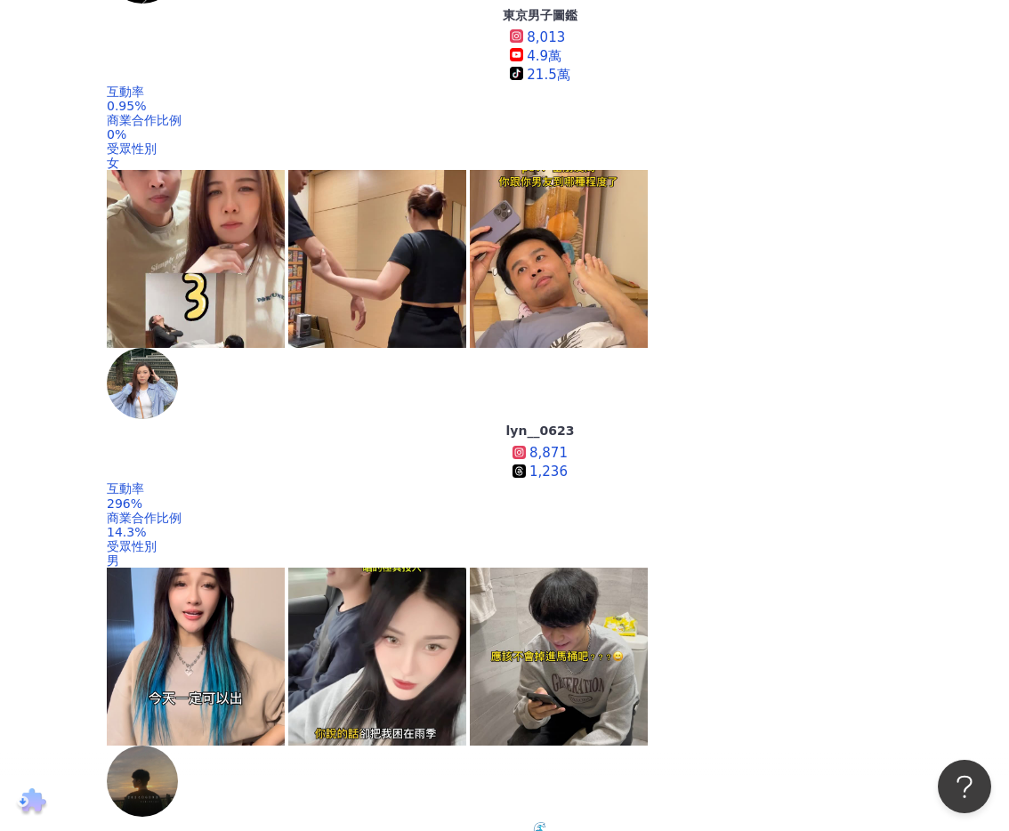
scroll to position [513, 0]
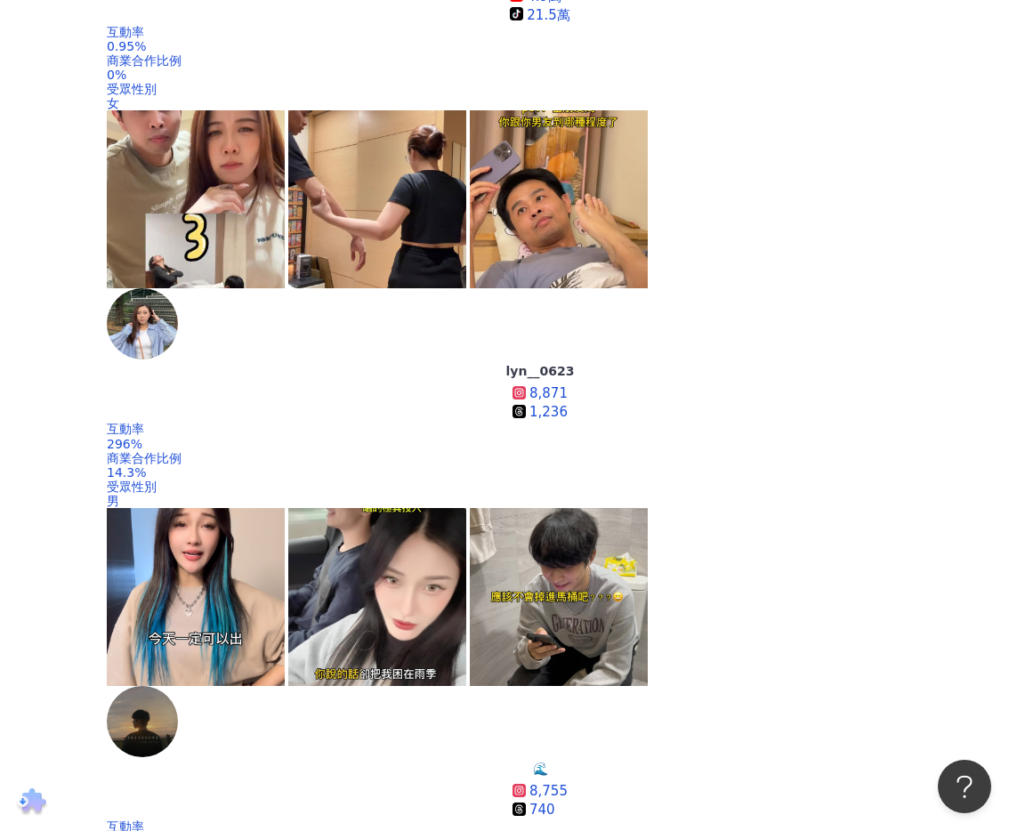
scroll to position [571, 0]
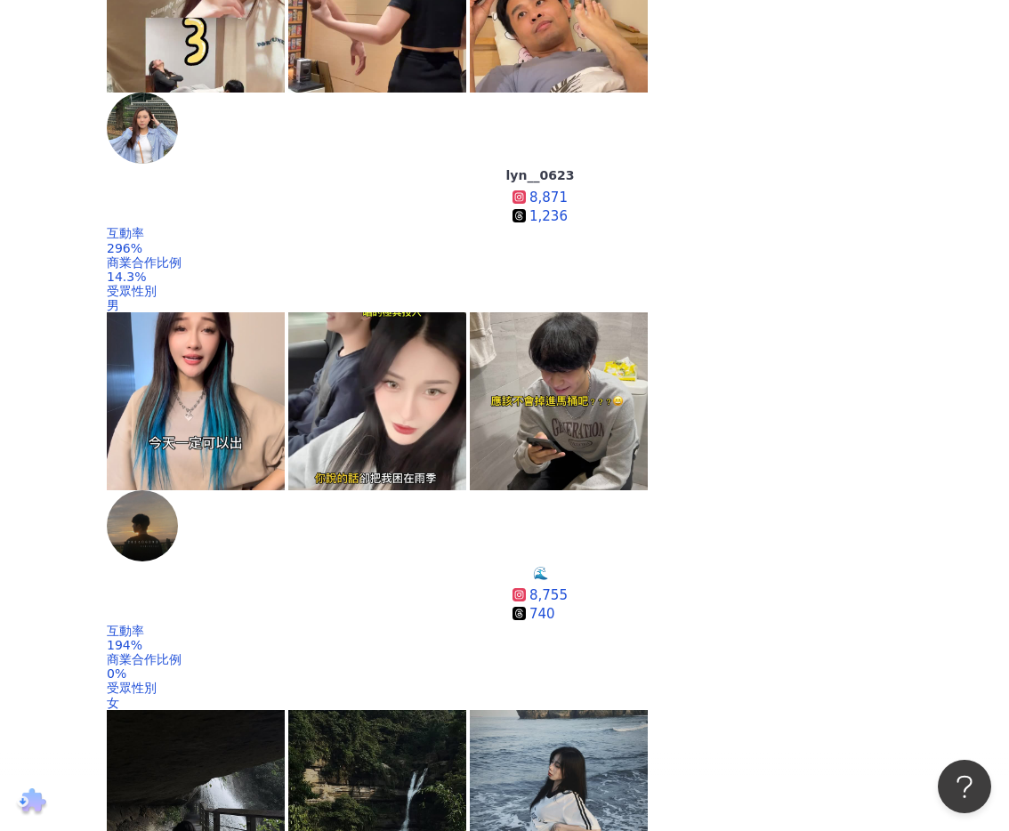
scroll to position [772, 0]
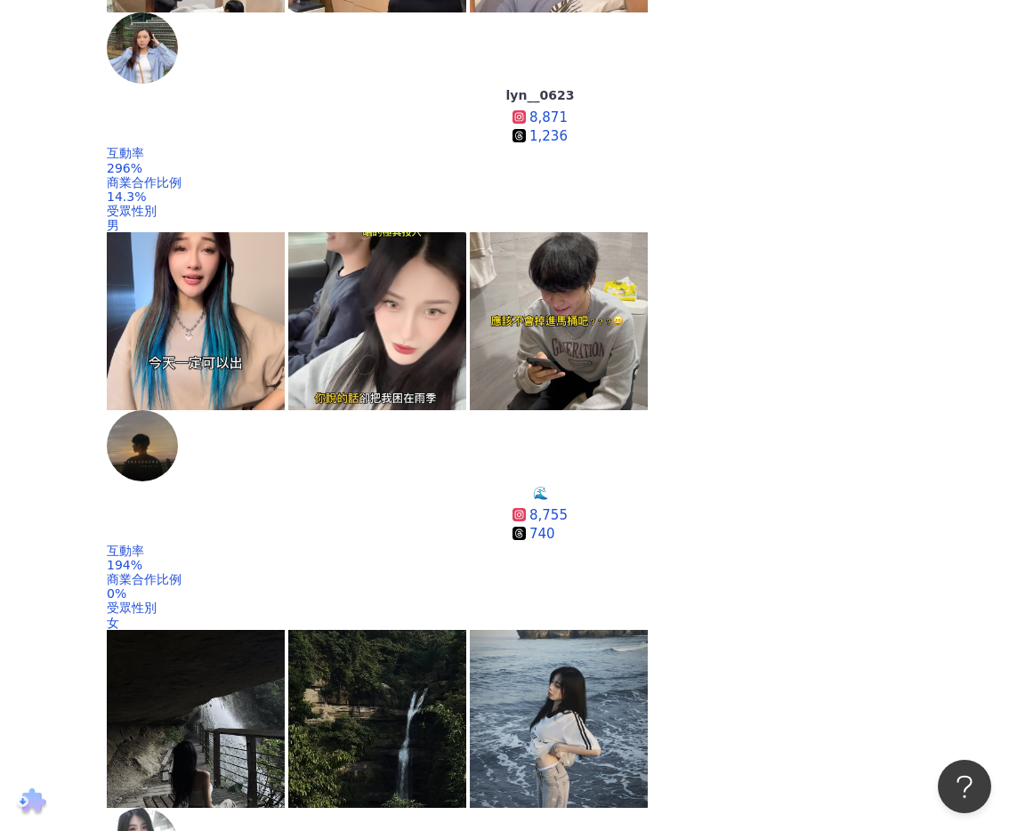
scroll to position [850, 0]
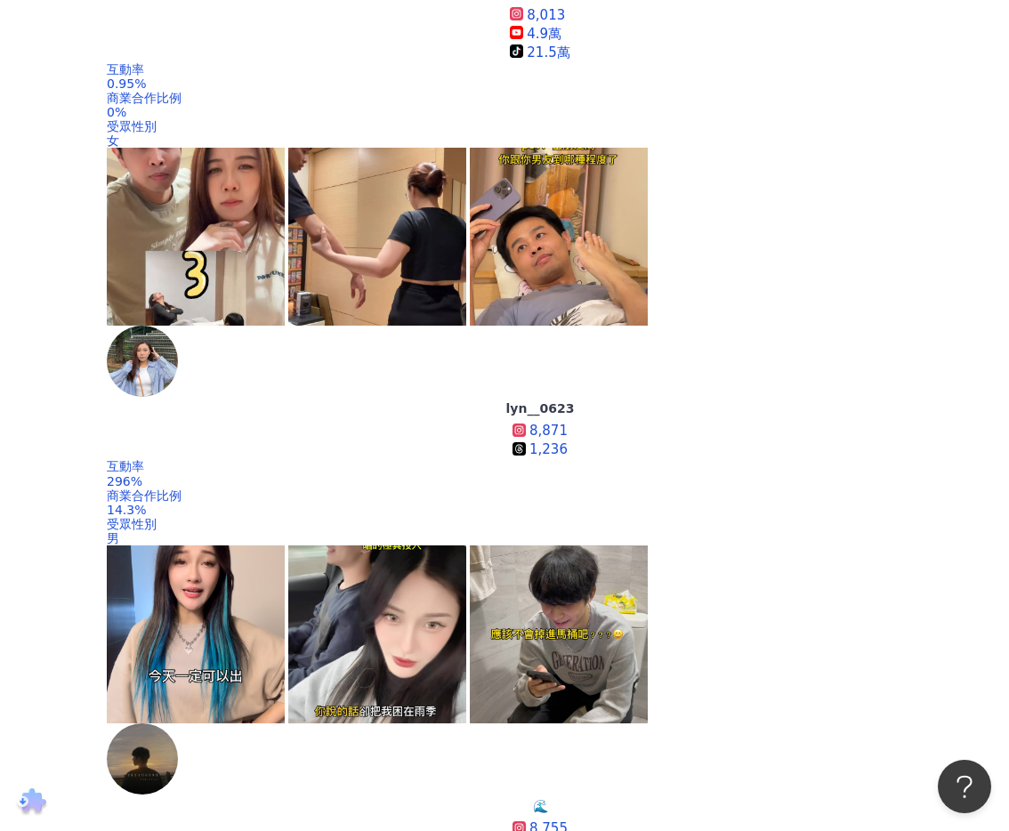
scroll to position [472, 0]
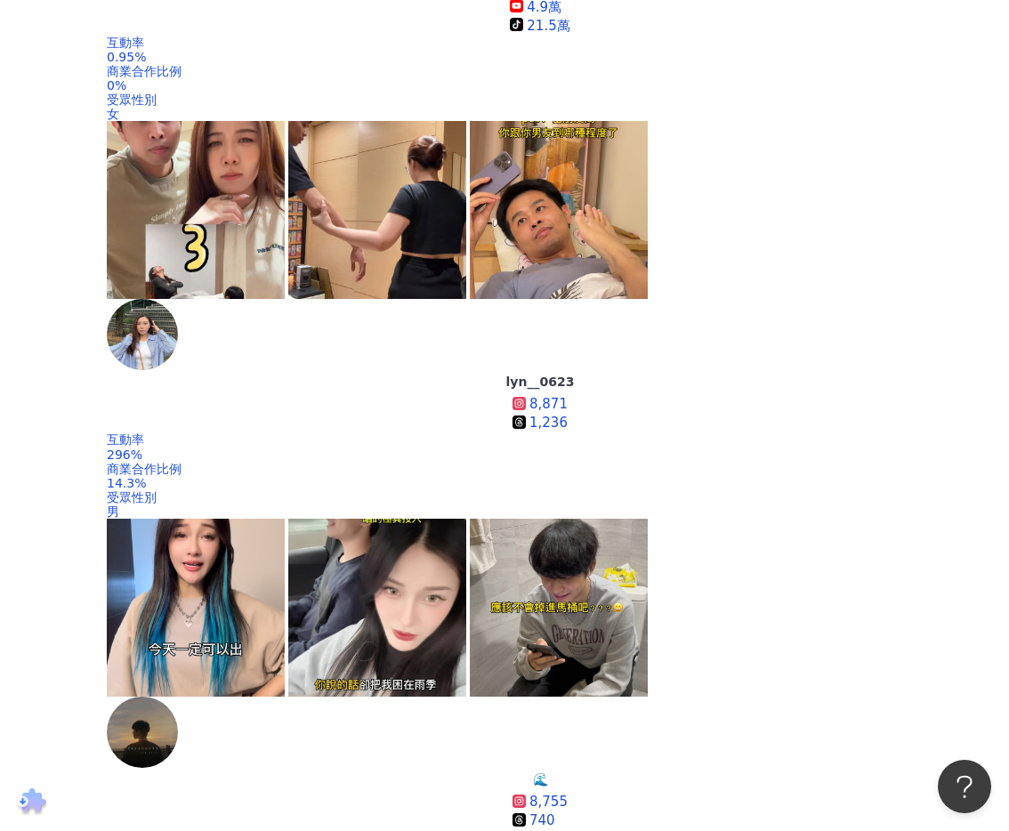
scroll to position [583, 0]
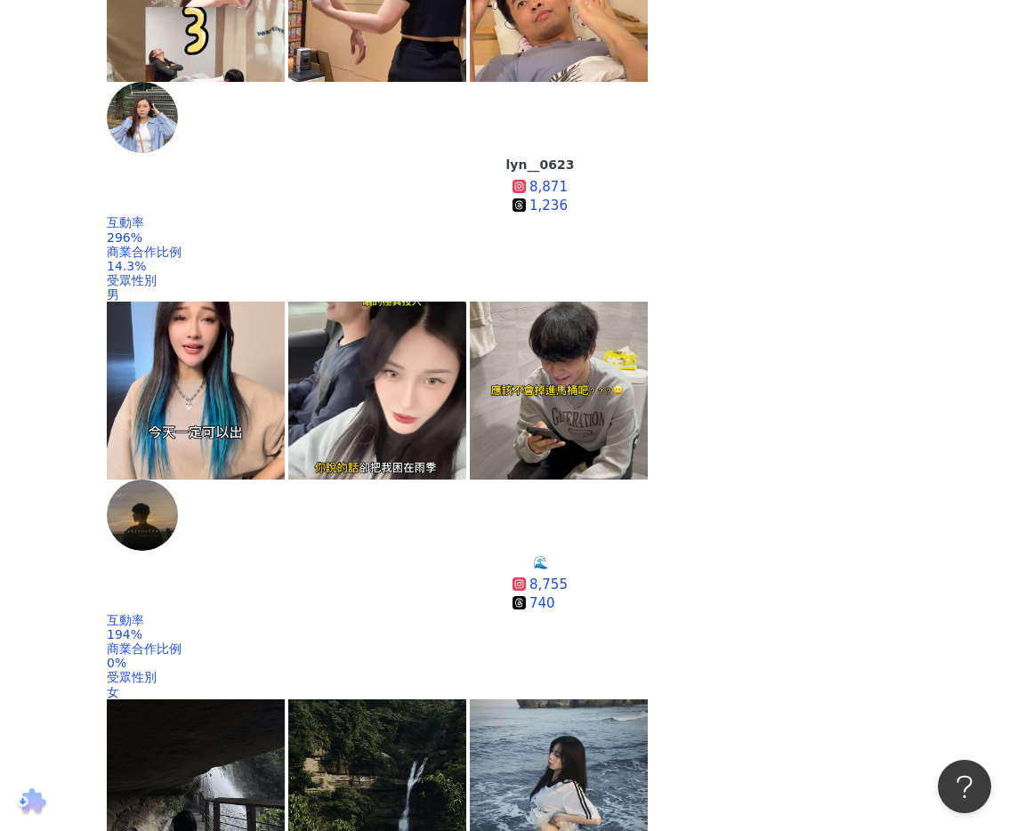
scroll to position [779, 0]
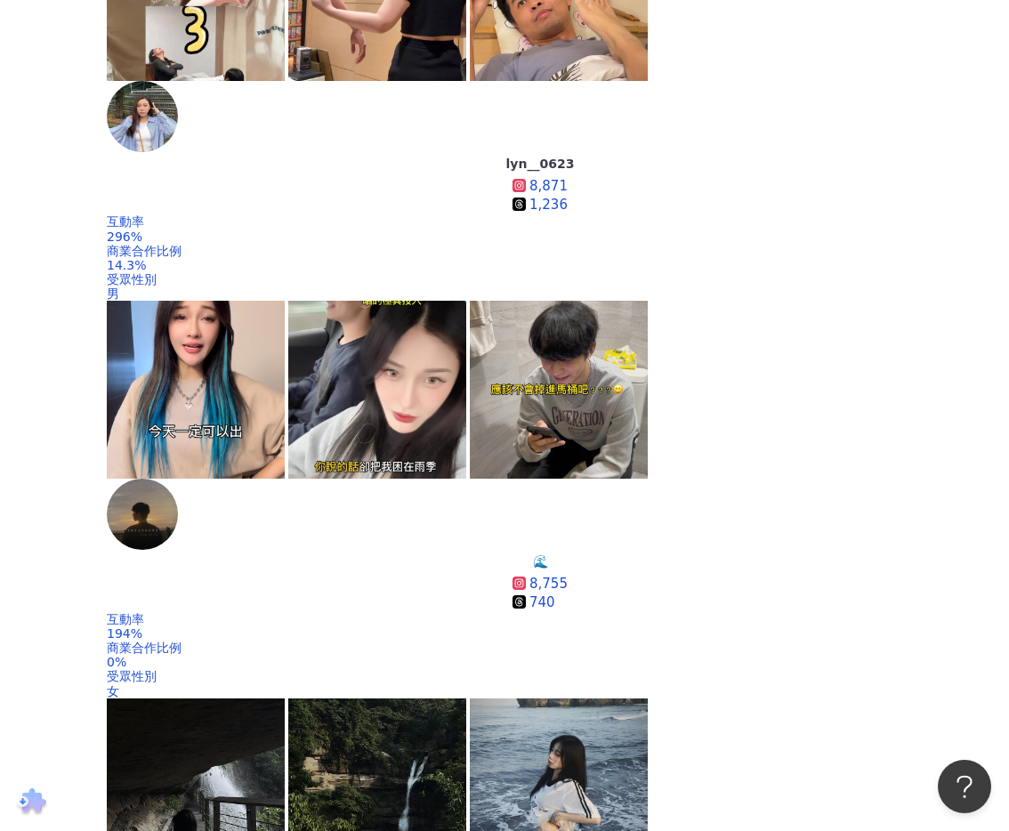
drag, startPoint x: 375, startPoint y: 375, endPoint x: 376, endPoint y: 392, distance: 17.8
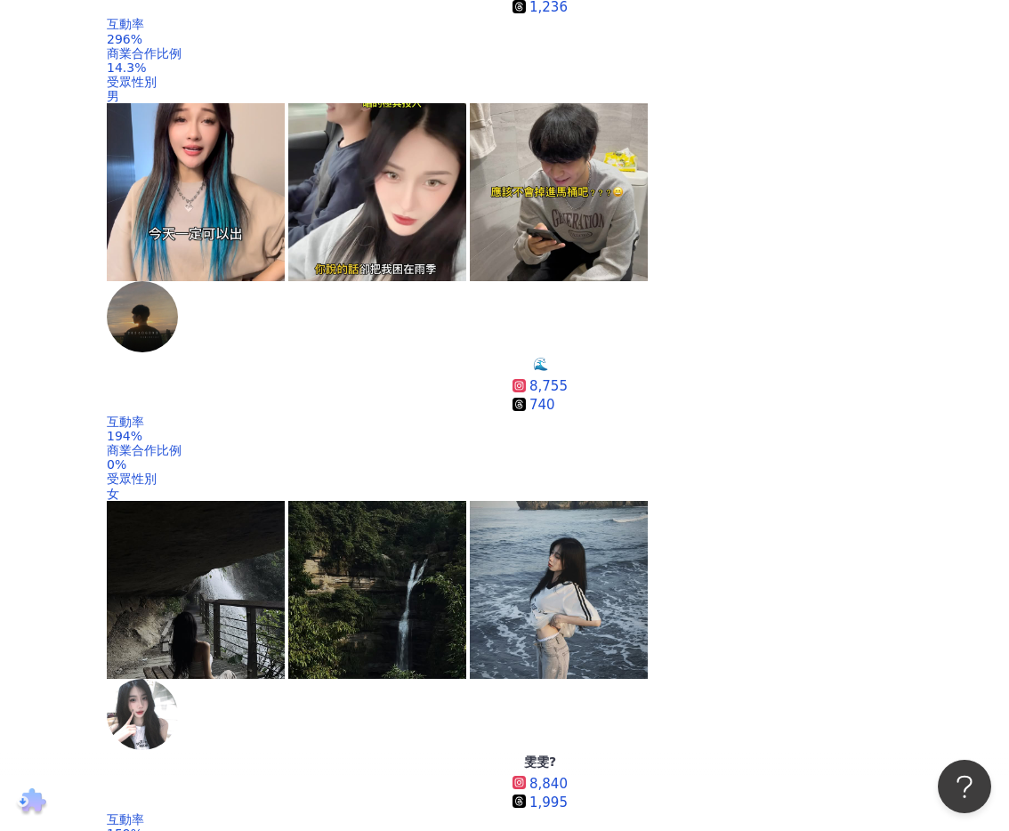
scroll to position [1021, 0]
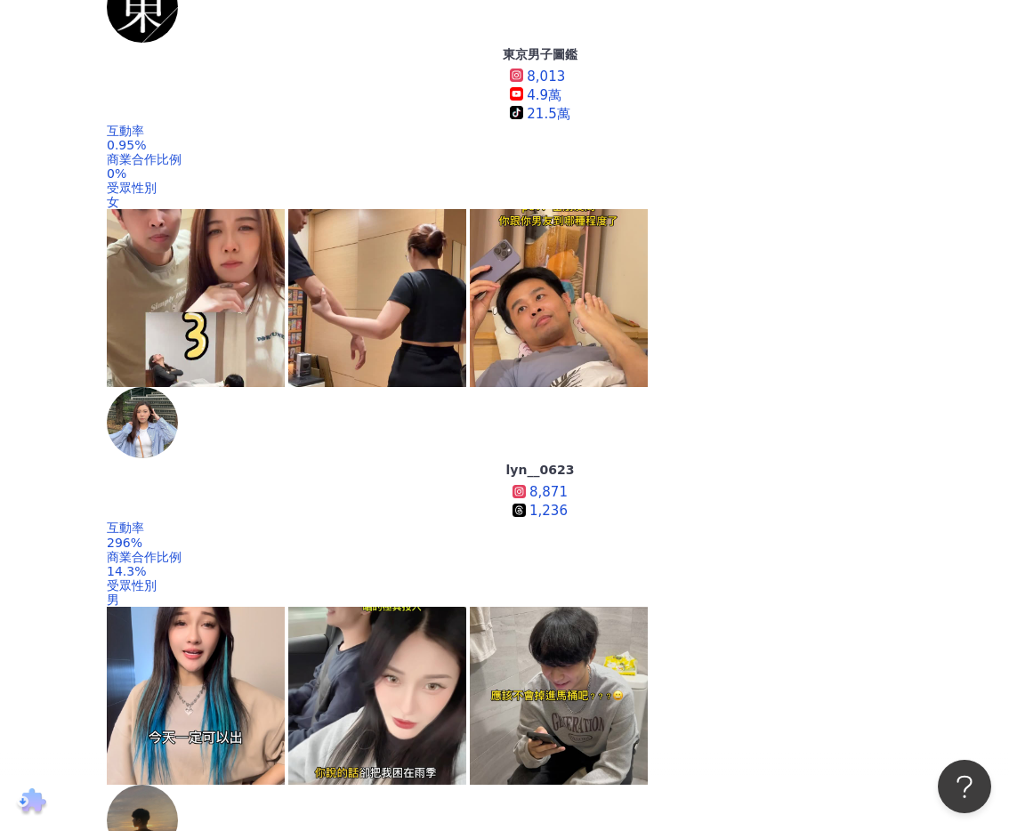
scroll to position [468, 0]
